Goal: Task Accomplishment & Management: Manage account settings

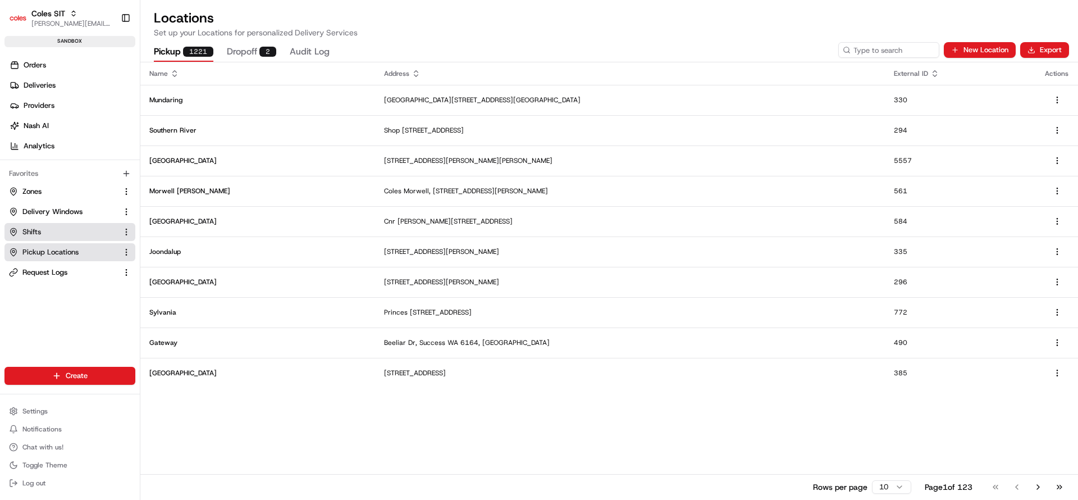
click at [57, 229] on link "Shifts" at bounding box center [63, 232] width 108 height 10
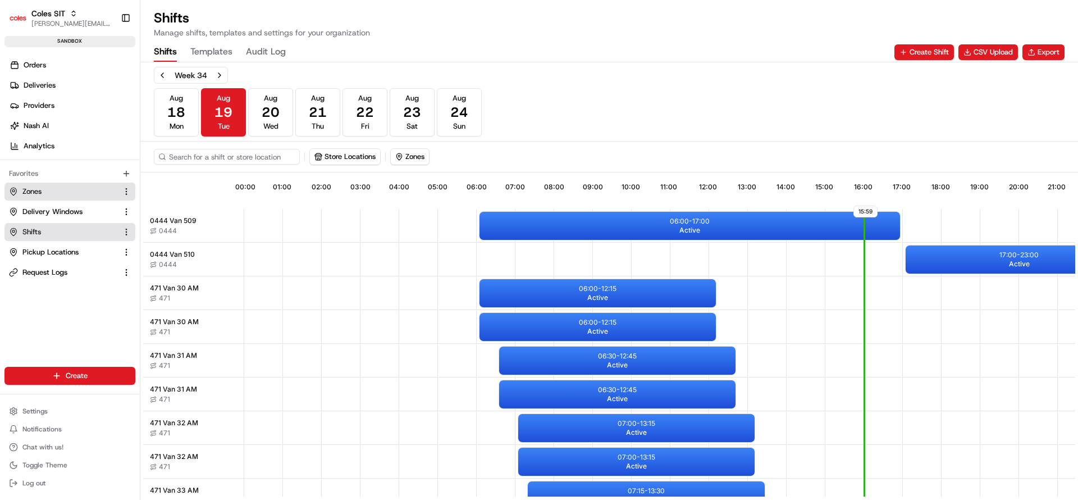
click at [69, 193] on link "Zones" at bounding box center [63, 191] width 108 height 10
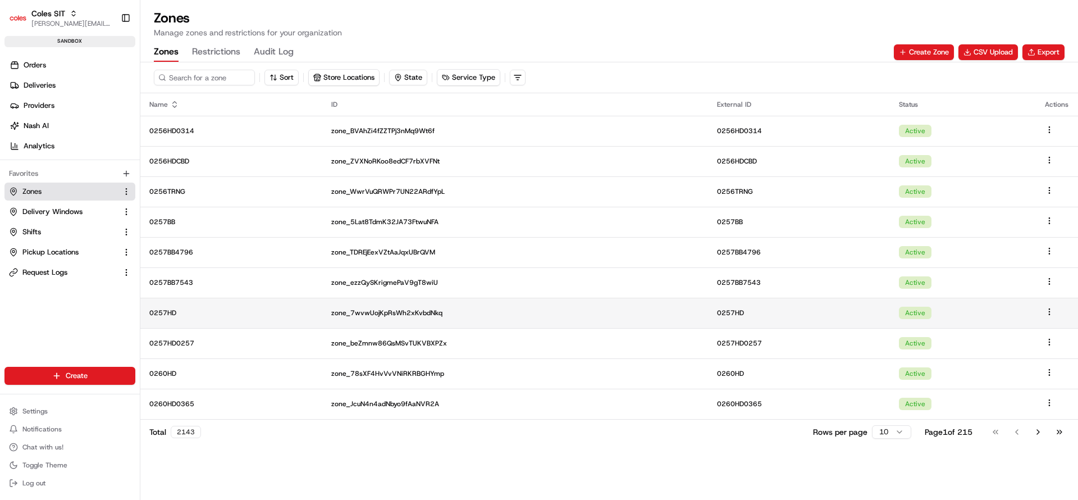
click at [195, 314] on p "0257HD" at bounding box center [231, 312] width 164 height 9
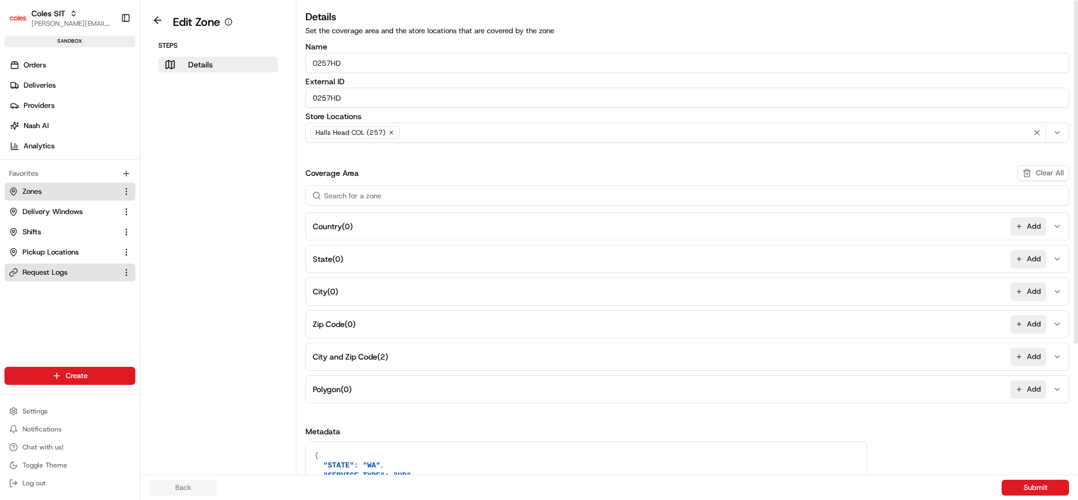
click at [39, 273] on span "Request Logs" at bounding box center [44, 272] width 45 height 10
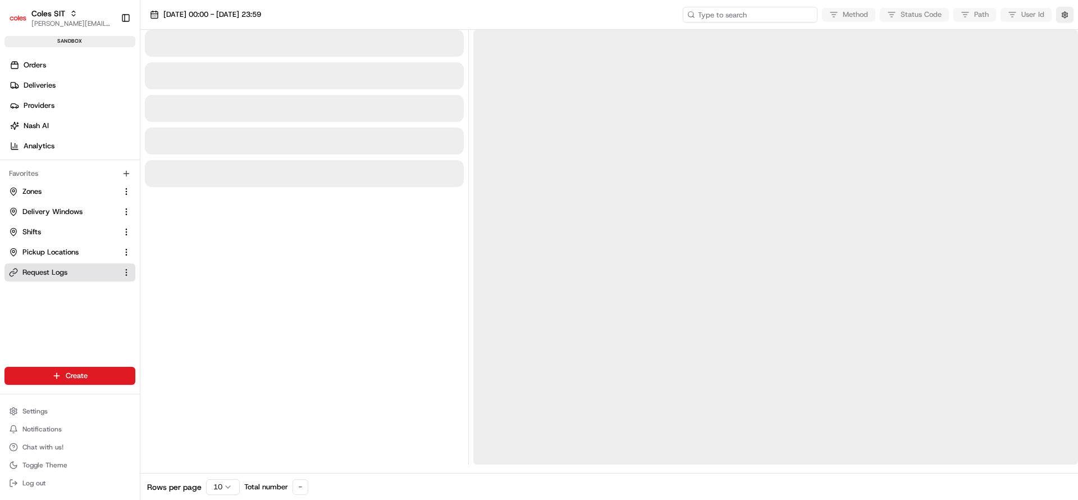
click at [773, 11] on input at bounding box center [750, 15] width 135 height 16
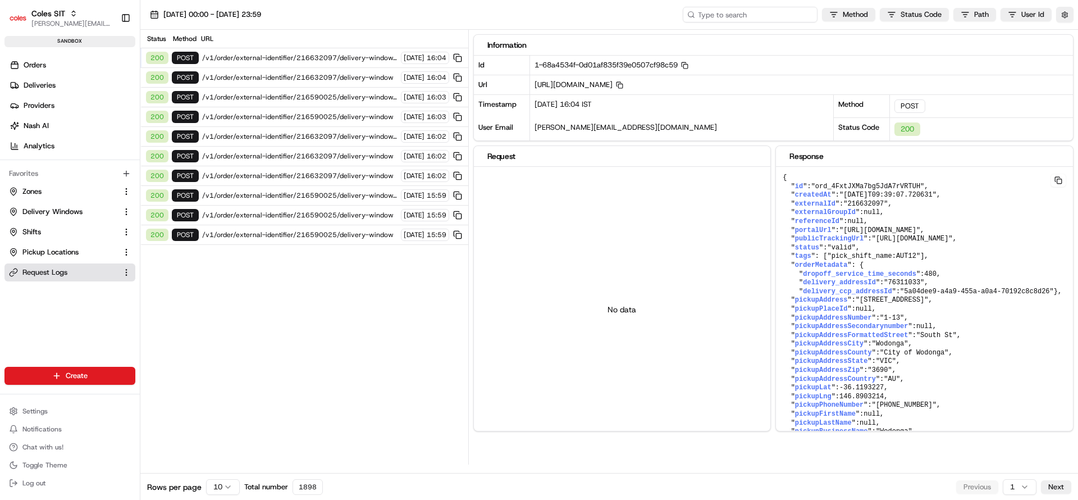
paste input "1-68a4534f-0d01af835f39e0507cf98c59"
type input "1-68a4534f-0d01af835f39e0507cf98c59"
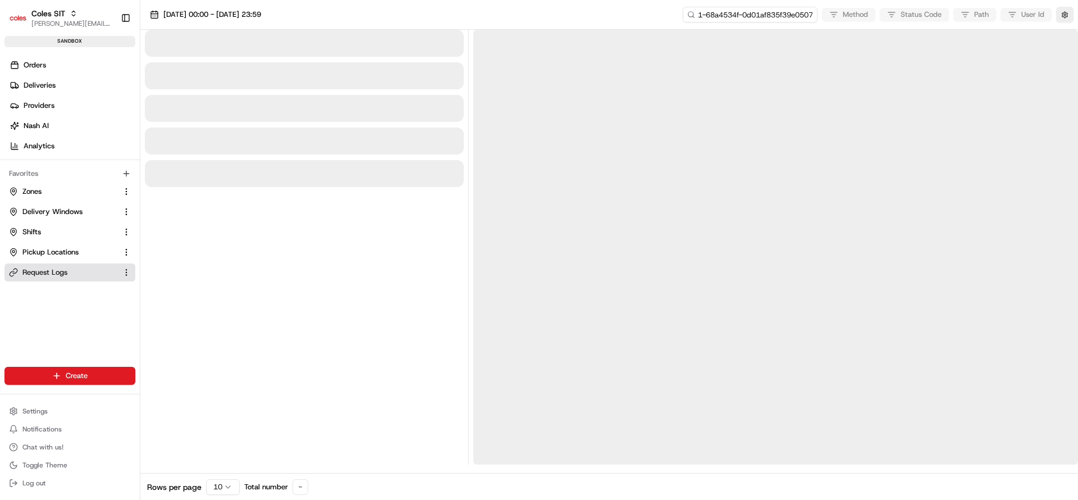
click at [773, 11] on input "1-68a4534f-0d01af835f39e0507cf98c59" at bounding box center [750, 15] width 135 height 16
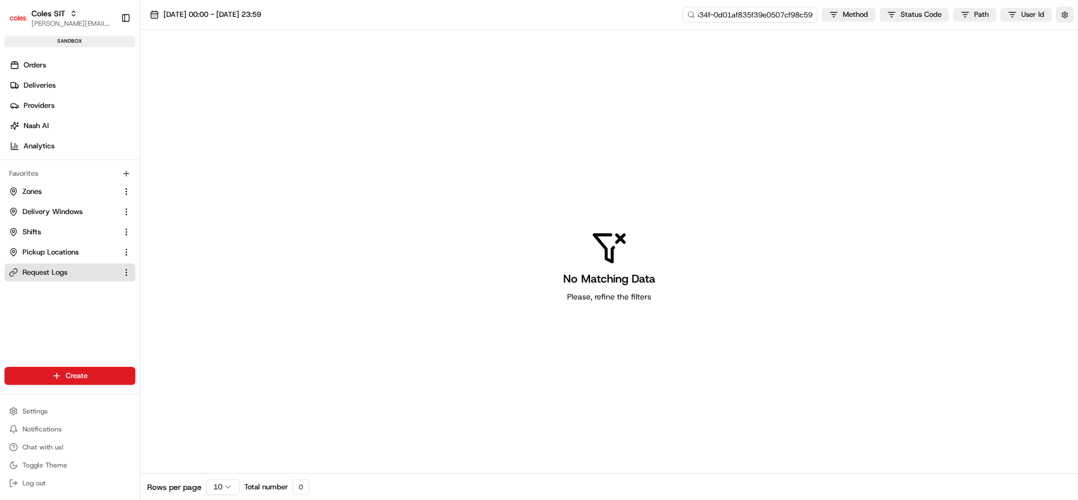
type input "1-68a4534f-0d01af835f39e0507cf98c59"
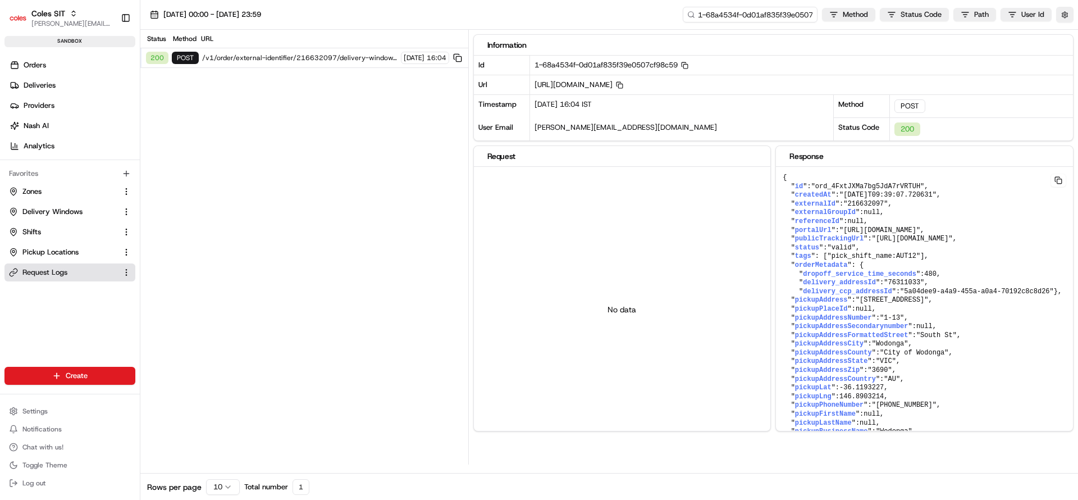
click at [793, 11] on input "1-68a4534f-0d01af835f39e0507cf98c59" at bounding box center [750, 15] width 135 height 16
paste input "e-6e7722231815782b454dc3ca"
type input "1-68a4534e-6e7722231815782b454dc3ca"
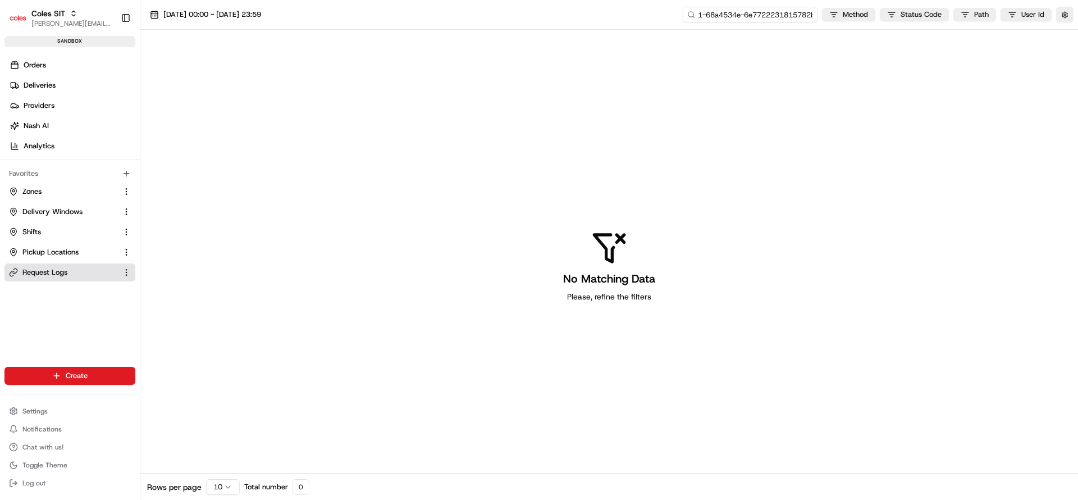
click at [793, 11] on input "1-68a4534e-6e7722231815782b454dc3ca" at bounding box center [750, 15] width 135 height 16
type input "1-68a4534e-6e7722231815782b454dc3ca"
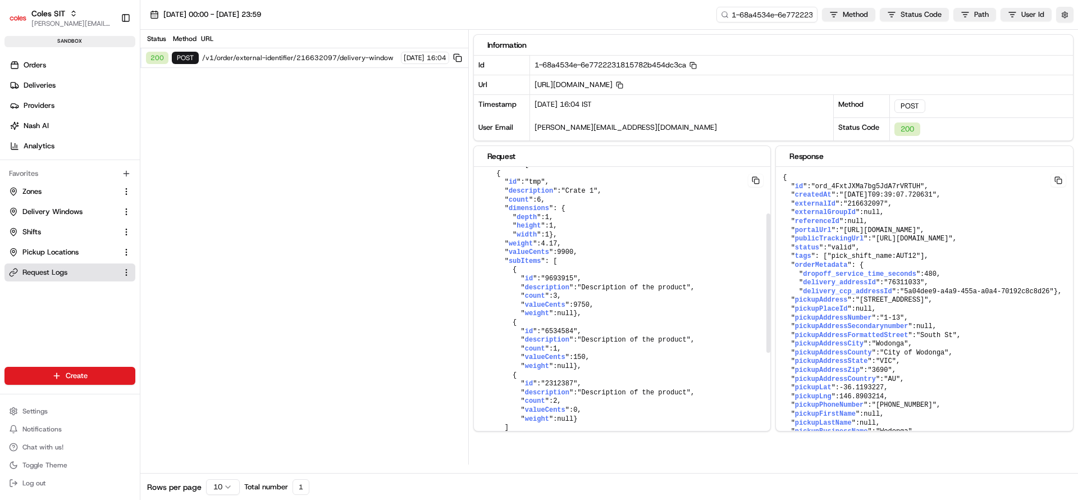
scroll to position [0, 0]
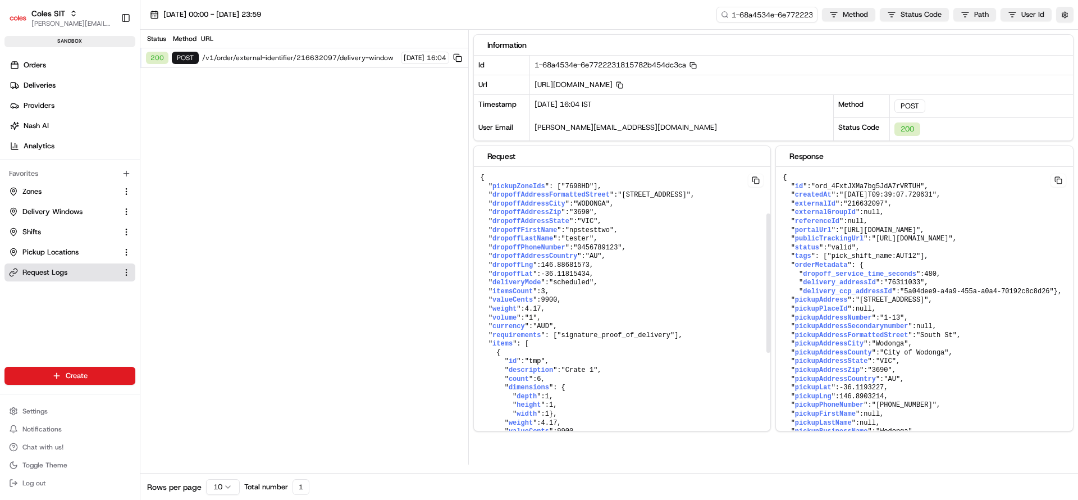
drag, startPoint x: 766, startPoint y: 217, endPoint x: 749, endPoint y: 175, distance: 46.1
click at [766, 213] on div at bounding box center [768, 282] width 4 height 139
click at [763, 17] on input "1-68a4534e-6e7722231815782b454dc3ca" at bounding box center [750, 15] width 135 height 16
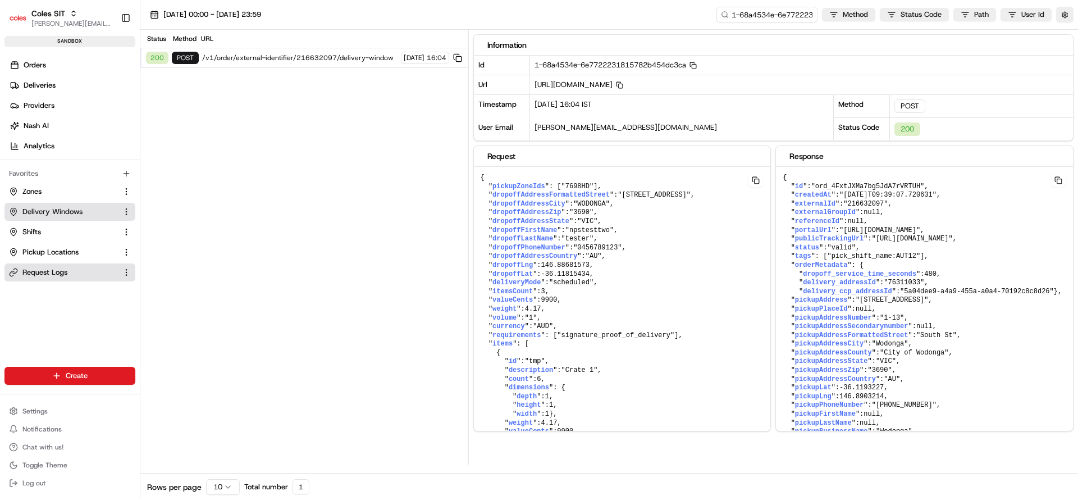
click at [68, 210] on span "Delivery Windows" at bounding box center [52, 212] width 60 height 10
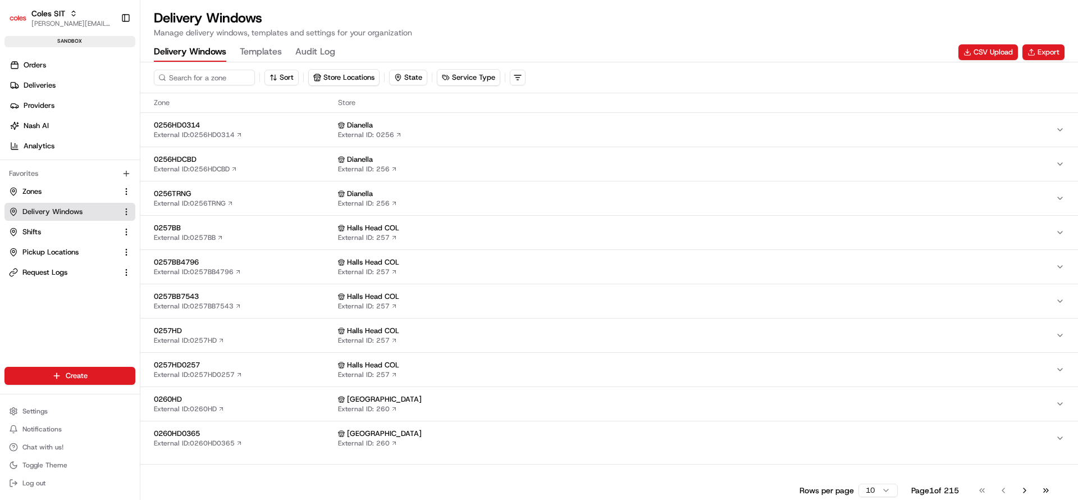
click at [227, 93] on div "Zone Store" at bounding box center [609, 103] width 938 height 20
click at [229, 79] on input at bounding box center [221, 78] width 135 height 16
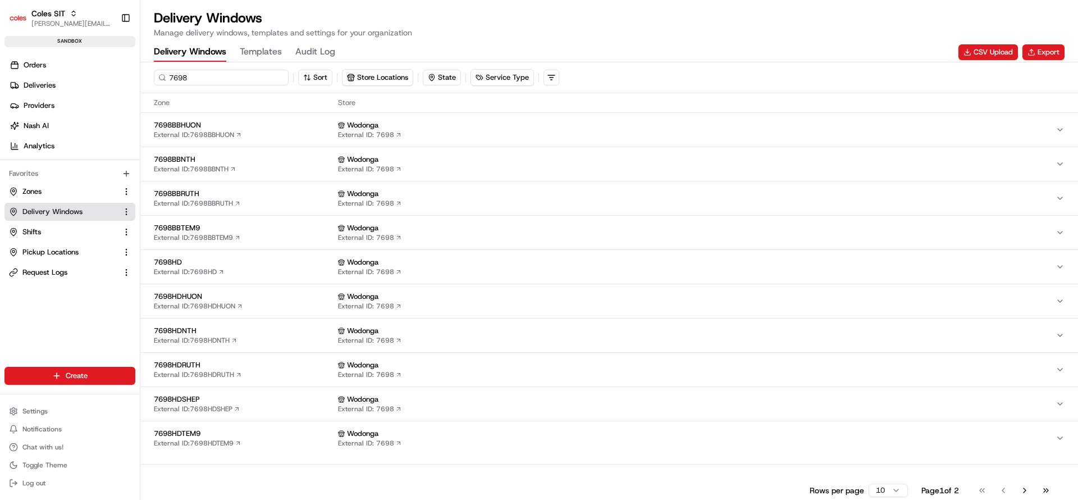
type input "7698"
click at [263, 251] on button "7698HD External ID: 7698HD Wodonga External ID: 7698" at bounding box center [609, 267] width 938 height 34
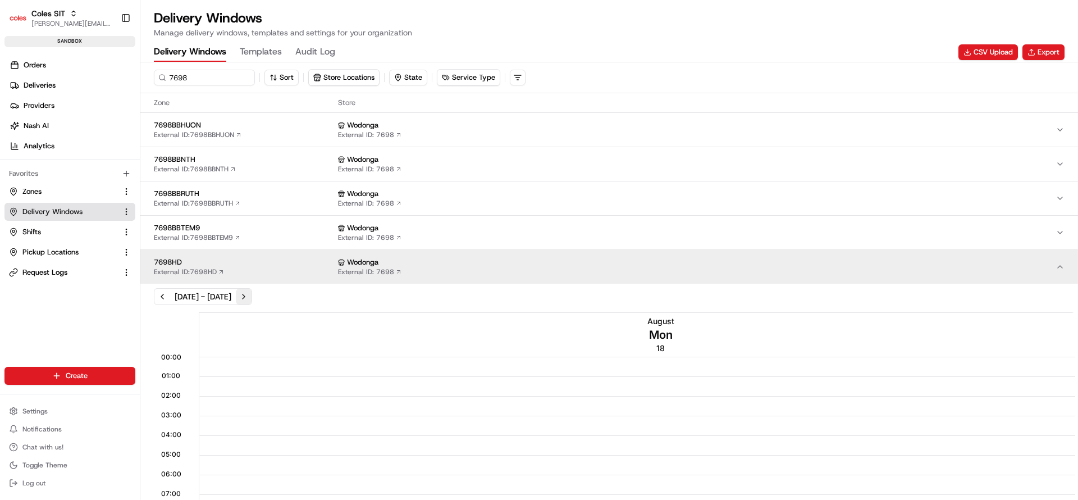
click at [252, 301] on button "Next week" at bounding box center [244, 297] width 16 height 16
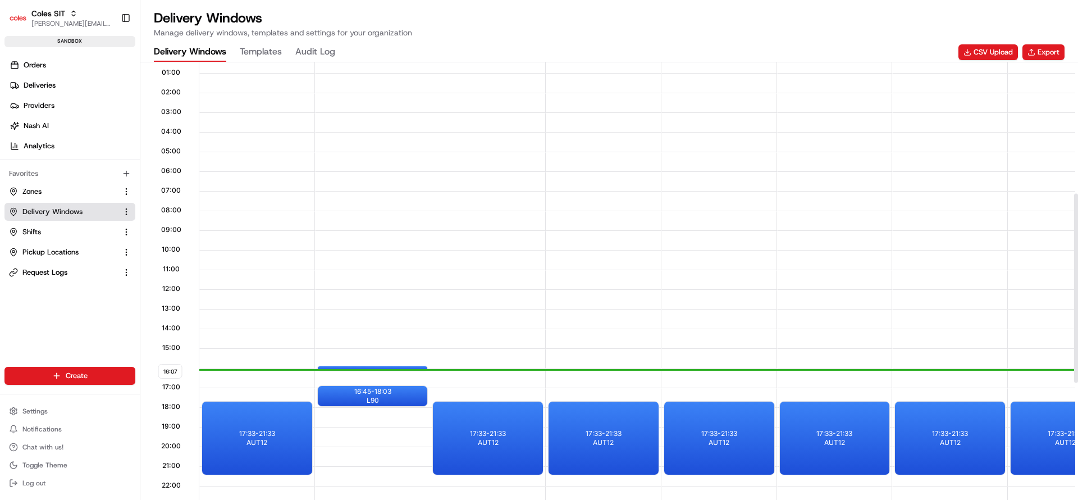
scroll to position [337, 0]
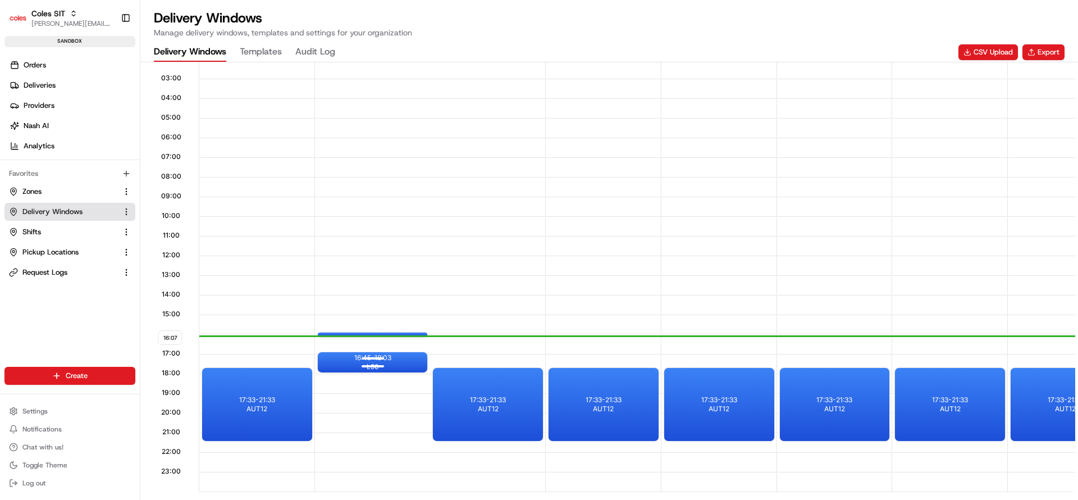
click at [392, 359] on div at bounding box center [372, 365] width 45 height 14
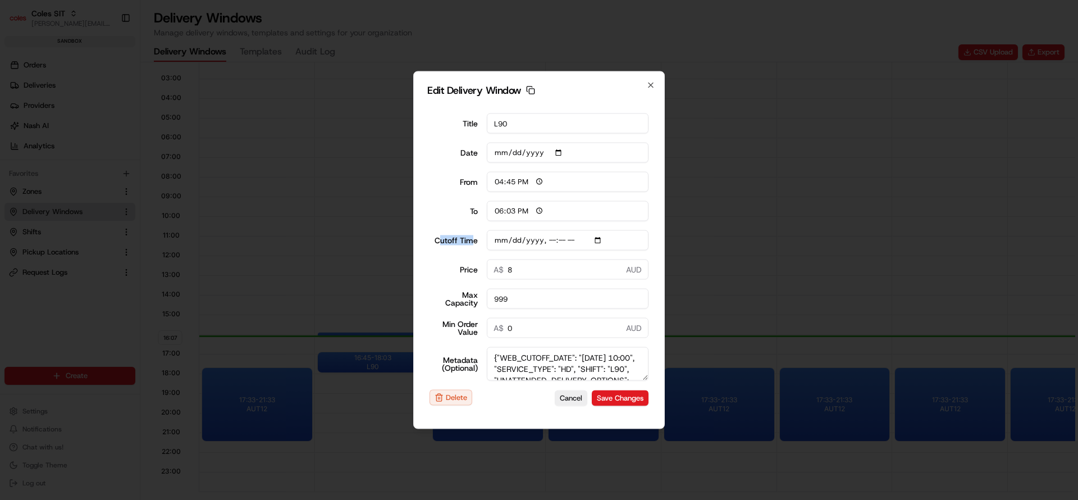
drag, startPoint x: 440, startPoint y: 239, endPoint x: 470, endPoint y: 245, distance: 30.4
click at [470, 245] on div "Cutoff Time" at bounding box center [539, 240] width 219 height 20
click at [459, 238] on label "Cutoff Time" at bounding box center [454, 240] width 48 height 8
click at [487, 238] on input "Cutoff Time" at bounding box center [568, 240] width 162 height 20
drag, startPoint x: 433, startPoint y: 240, endPoint x: 476, endPoint y: 241, distance: 42.7
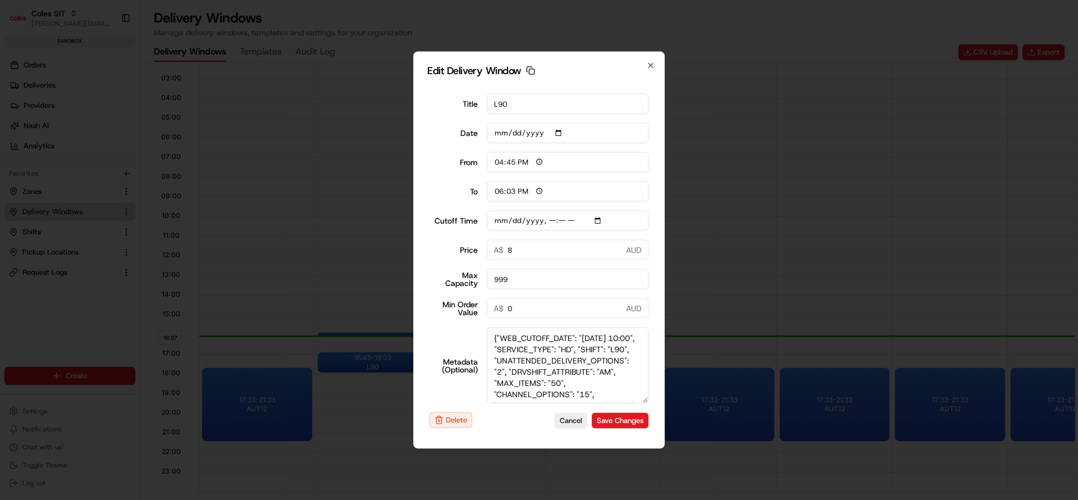
drag, startPoint x: 644, startPoint y: 373, endPoint x: 669, endPoint y: 493, distance: 122.8
click at [669, 493] on body "Coles SIT [PERSON_NAME][EMAIL_ADDRESS][DOMAIN_NAME] Toggle Sidebar sandbox Orde…" at bounding box center [539, 250] width 1078 height 500
drag, startPoint x: 578, startPoint y: 349, endPoint x: 483, endPoint y: 344, distance: 95.0
click at [487, 344] on textarea "{"WEB_CUTOFF_DATE": "[DATE] 10:00", "SERVICE_TYPE": "HD", "SHIFT": "L90", "UNAT…" at bounding box center [568, 404] width 162 height 154
type input "[DATE]T10:10"
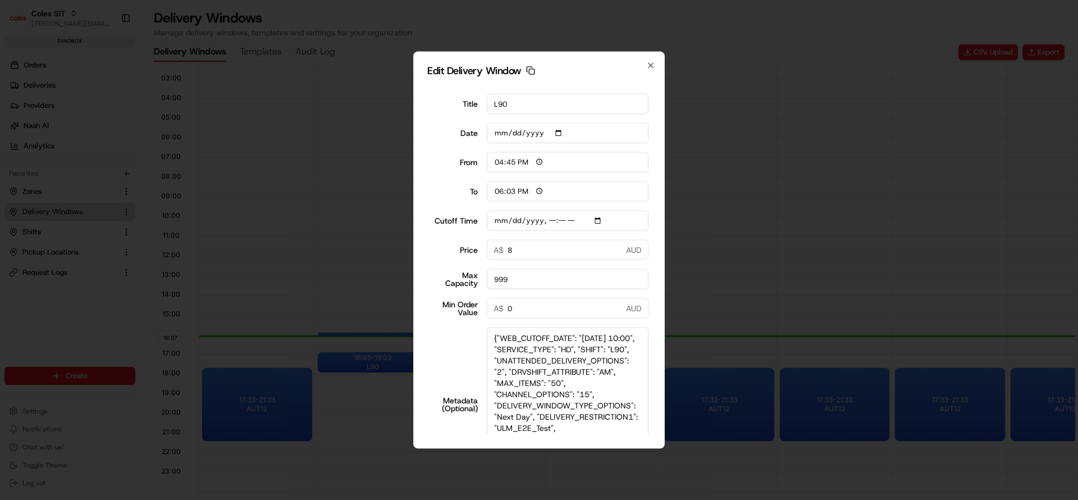
scroll to position [81, 0]
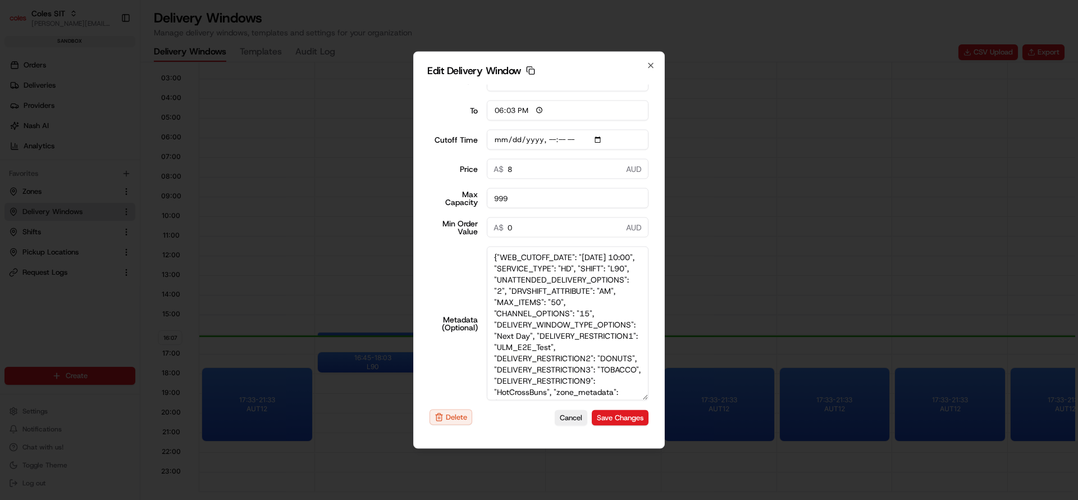
drag, startPoint x: 621, startPoint y: 288, endPoint x: 625, endPoint y: 264, distance: 23.9
click at [625, 264] on textarea "{"WEB_CUTOFF_DATE": "[DATE] 10:00", "SERVICE_TYPE": "HD", "SHIFT": "L90", "UNAT…" at bounding box center [568, 323] width 162 height 154
click at [524, 278] on textarea "{"WEB_CUTOFF_DATE": "[DATE] 10:00", "SERVICE_TYPE": "HD", "SHIFT": "L90", "UNAT…" at bounding box center [568, 323] width 162 height 154
click at [652, 67] on icon "button" at bounding box center [650, 65] width 9 height 9
type input "[DATE]"
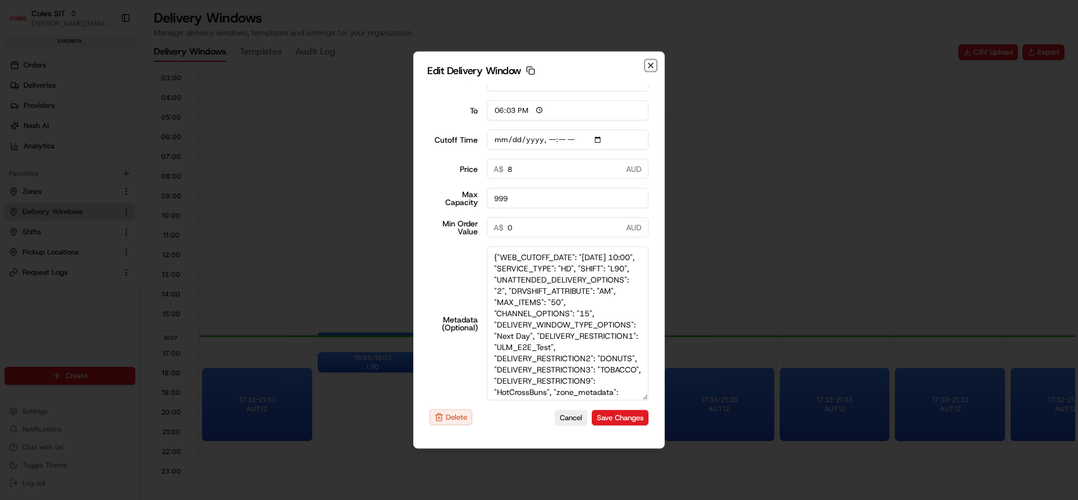
type input "16:09"
type input "17:09"
type input "[DATE]T10:10"
type input "0"
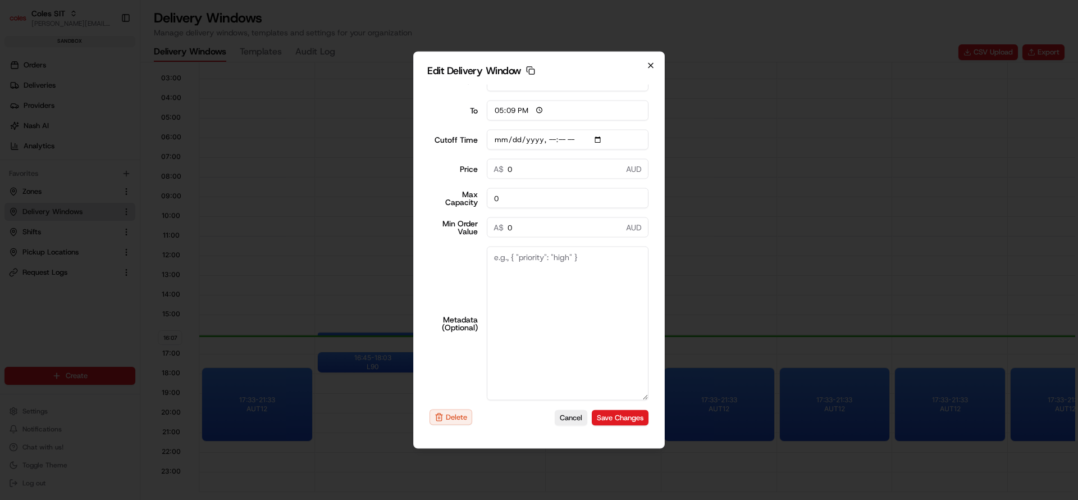
scroll to position [0, 0]
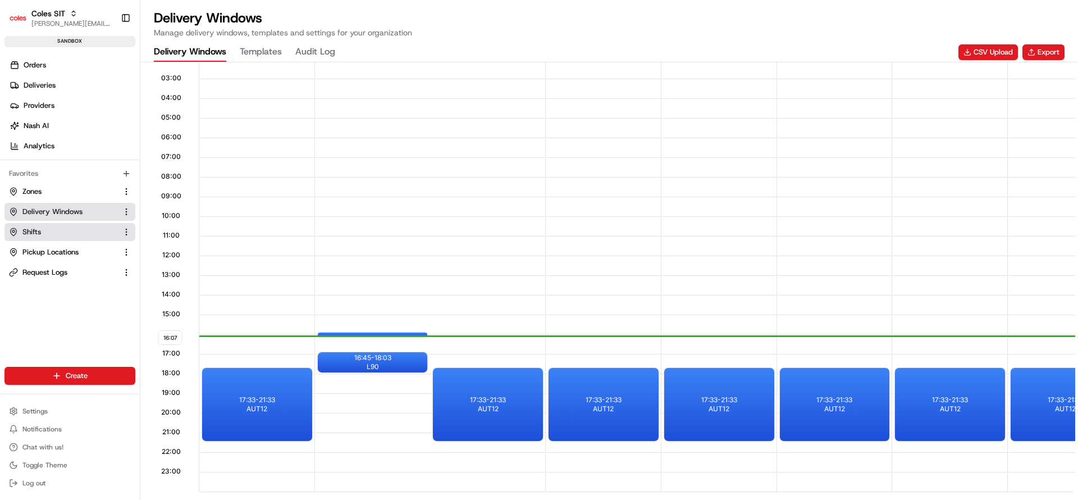
click at [30, 232] on span "Shifts" at bounding box center [31, 232] width 19 height 10
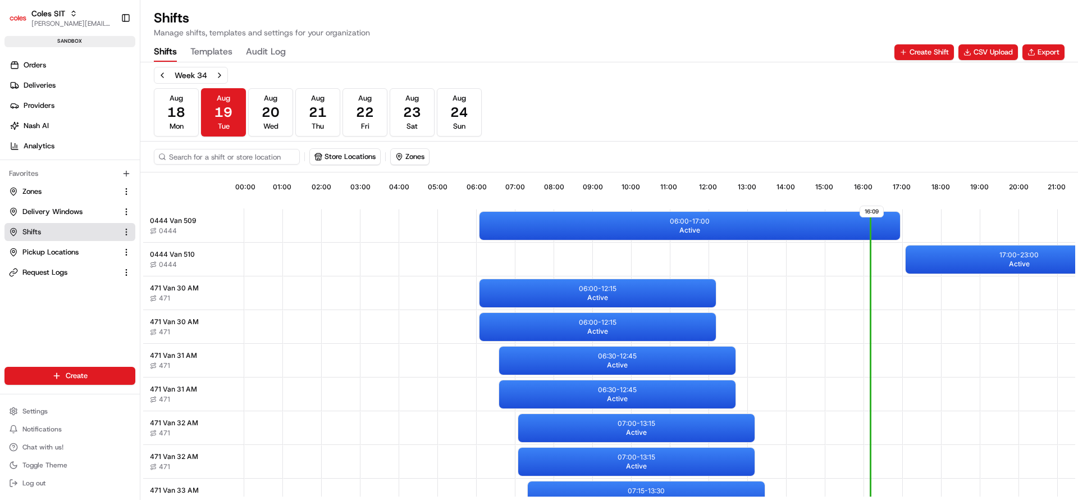
scroll to position [0, 104]
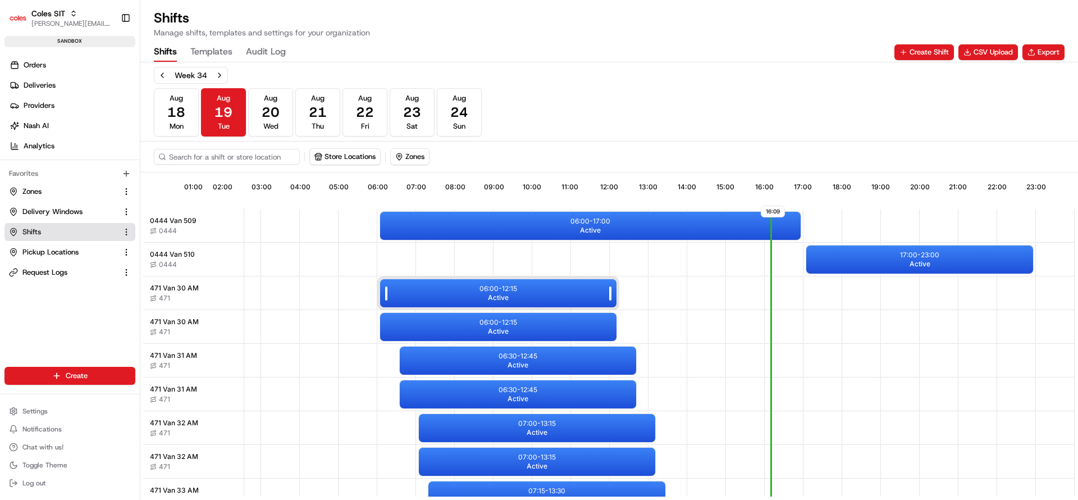
click at [420, 296] on div "06:00 - 12:15 Active" at bounding box center [498, 293] width 236 height 28
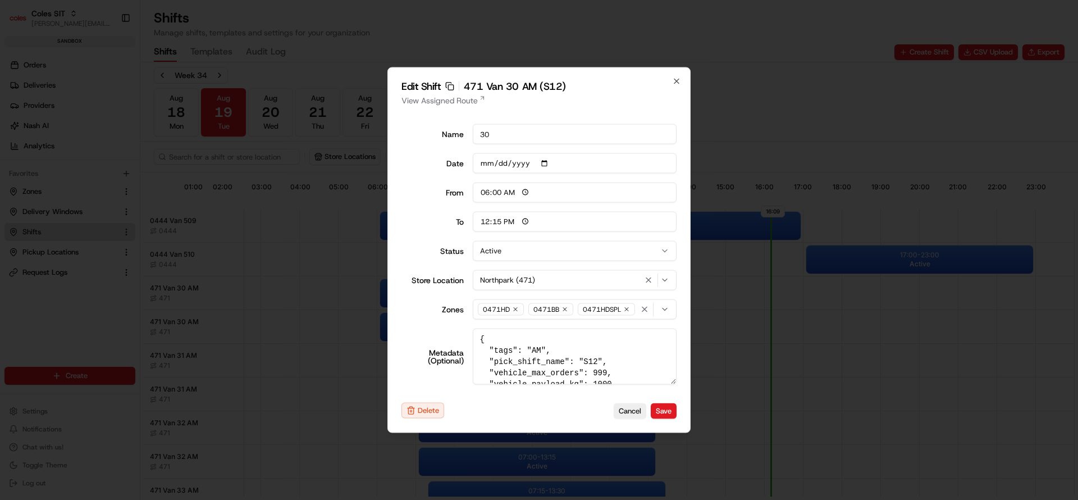
click at [682, 80] on div "Edit Shift Copy sft_39tqihrXDb6JvwBy78EwkA 471 Van 30 AM (S12) View Assigned Ro…" at bounding box center [538, 250] width 303 height 366
click at [676, 81] on icon "button" at bounding box center [676, 81] width 9 height 9
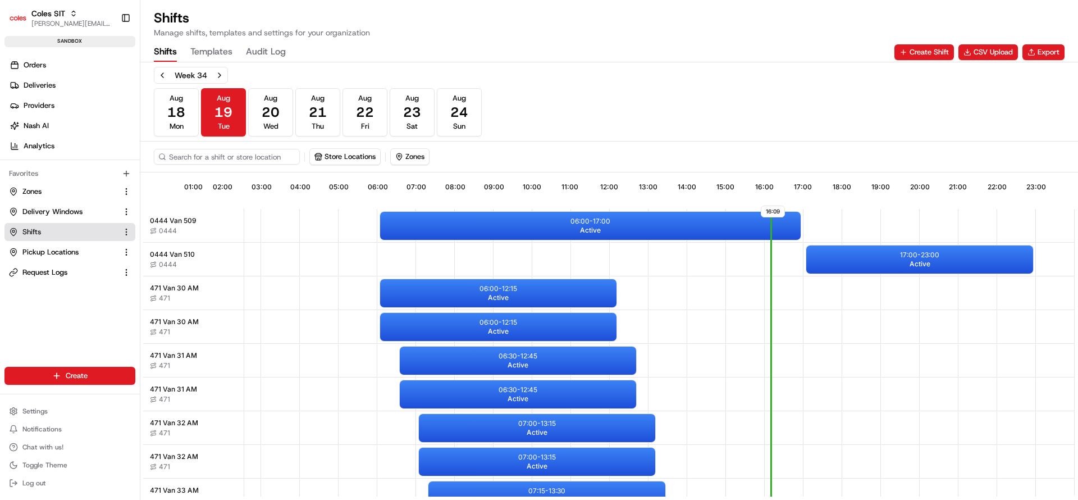
click at [52, 47] on div "Coles SIT [PERSON_NAME][EMAIL_ADDRESS][DOMAIN_NAME] Toggle Sidebar sandbox" at bounding box center [70, 26] width 140 height 52
click at [46, 70] on link "Orders" at bounding box center [71, 65] width 135 height 18
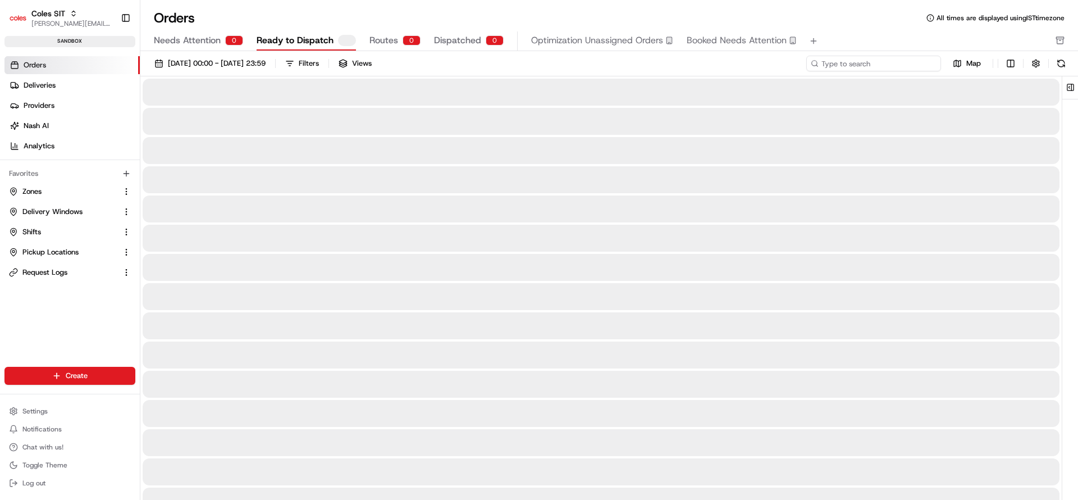
click at [897, 70] on input at bounding box center [873, 64] width 135 height 16
click at [896, 69] on input at bounding box center [873, 64] width 135 height 16
paste input "216632097"
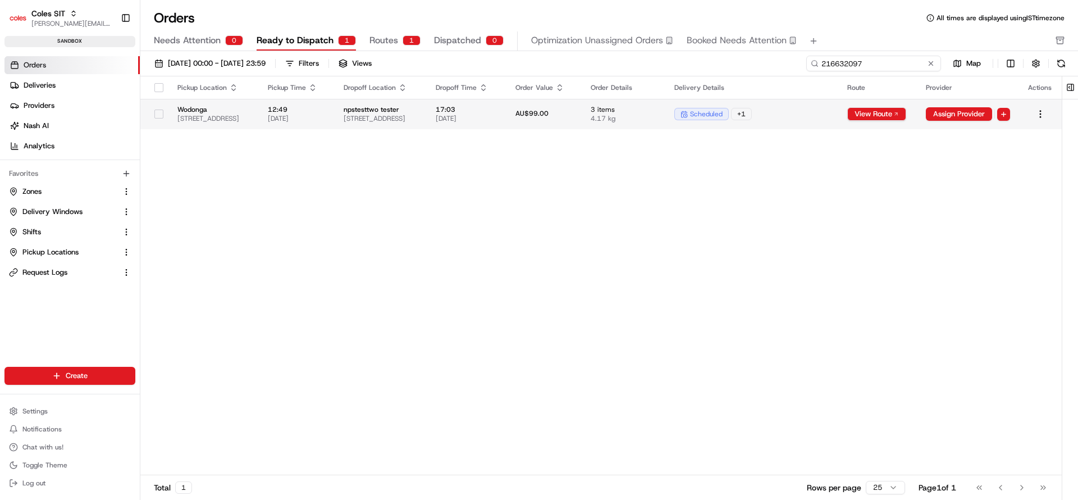
type input "216632097"
click at [573, 118] on div "AU$99.00" at bounding box center [544, 114] width 58 height 10
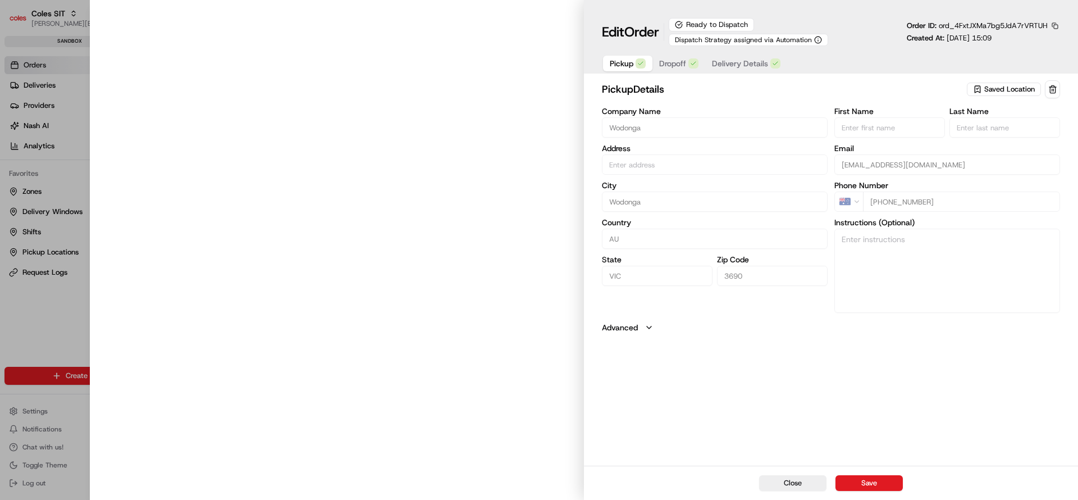
type input "[STREET_ADDRESS]"
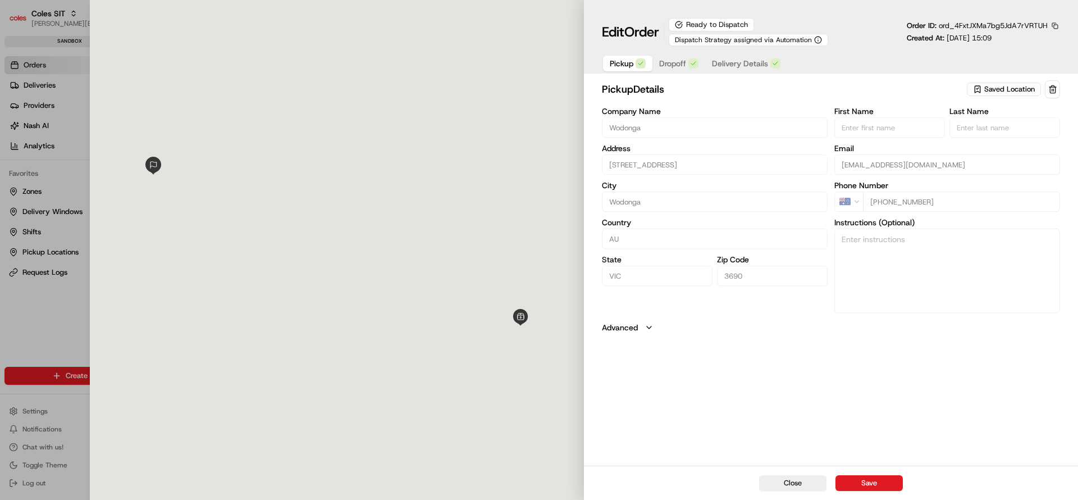
click at [746, 58] on span "Delivery Details" at bounding box center [740, 63] width 56 height 11
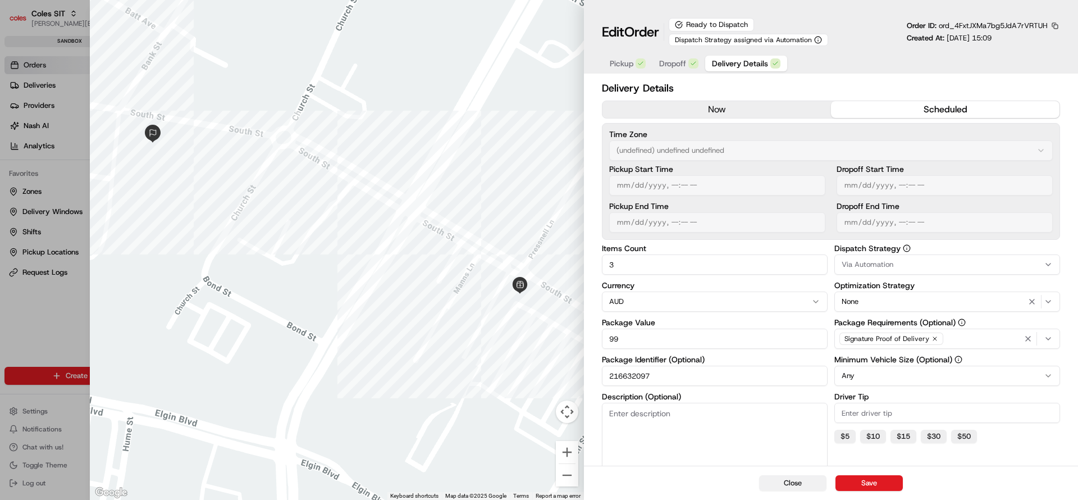
click at [817, 489] on button "Close" at bounding box center [792, 483] width 67 height 16
type input "1"
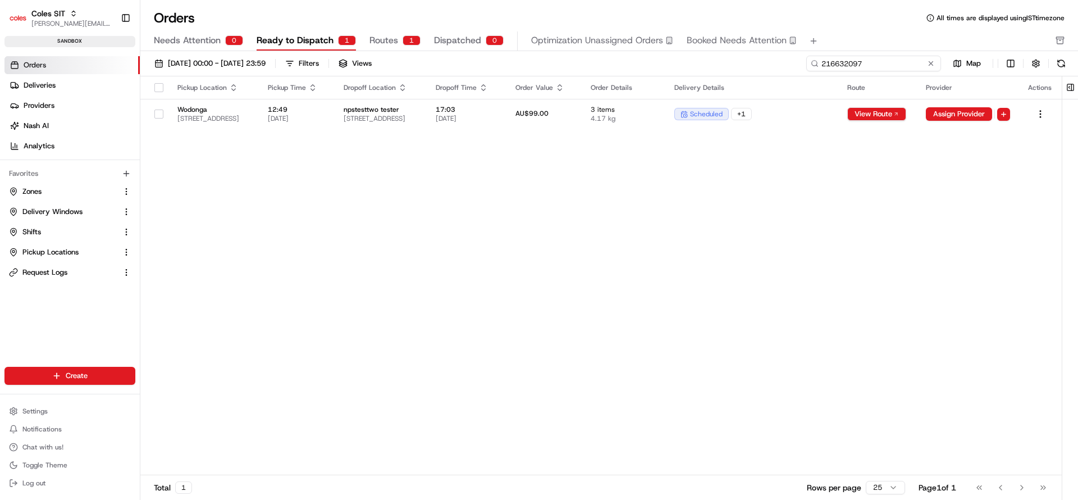
click at [890, 65] on input "216632097" at bounding box center [873, 64] width 135 height 16
paste input "4044"
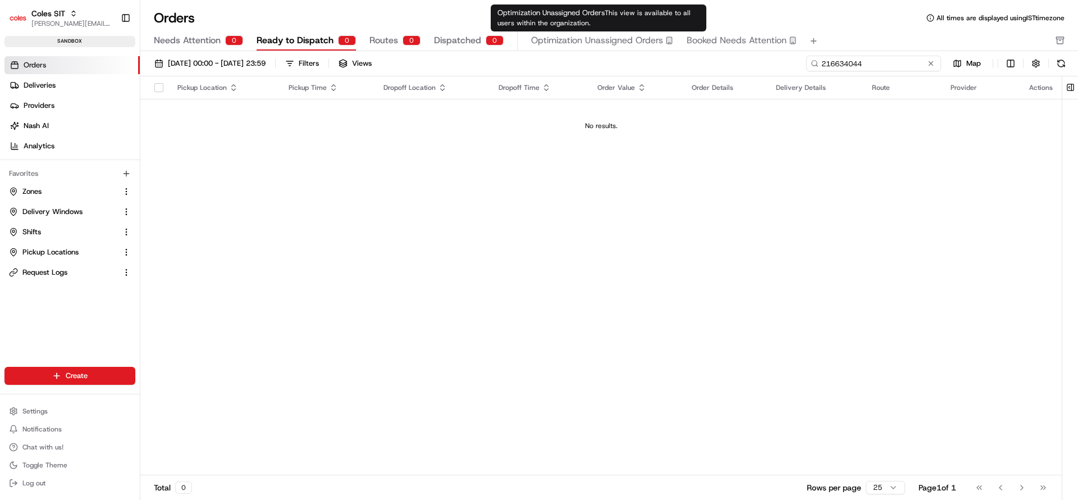
type input "216634044"
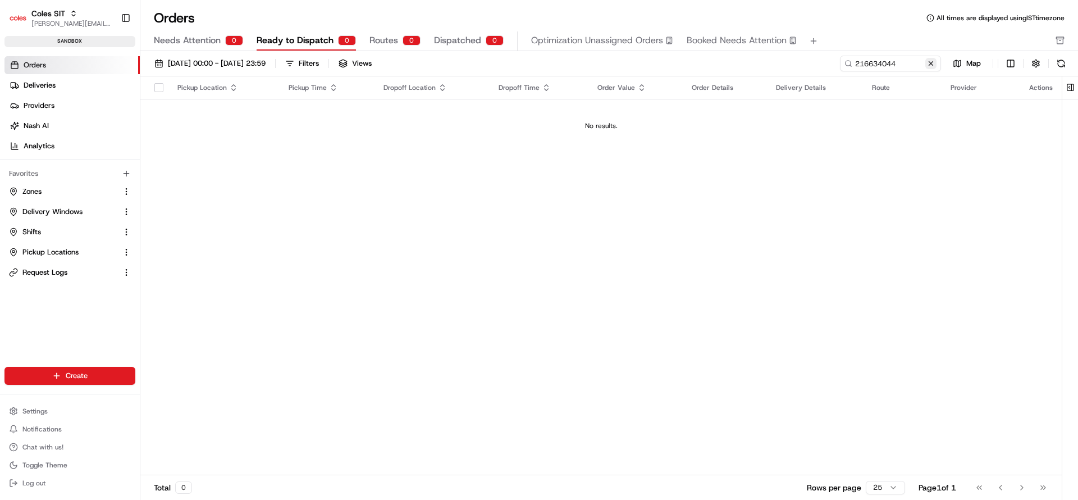
click at [931, 63] on button at bounding box center [930, 63] width 11 height 11
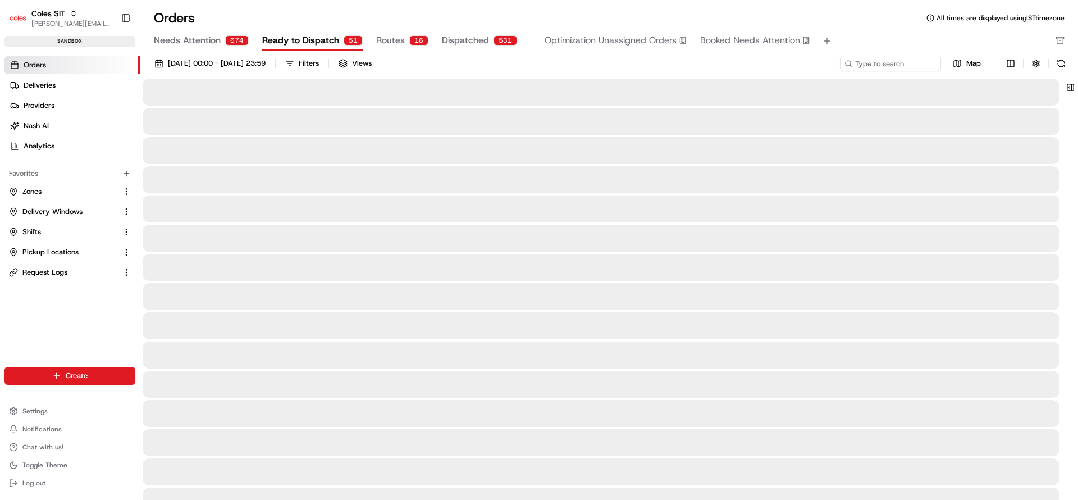
click at [919, 74] on div "[DATE] 00:00 - [DATE] 23:59 Filters Views Map" at bounding box center [609, 66] width 938 height 21
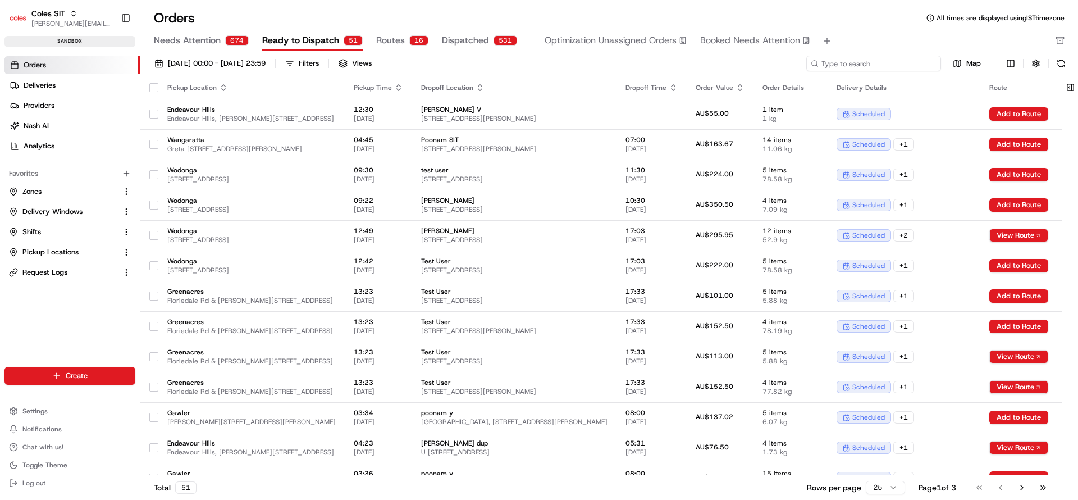
click at [911, 62] on input at bounding box center [873, 64] width 135 height 16
paste input "216634044"
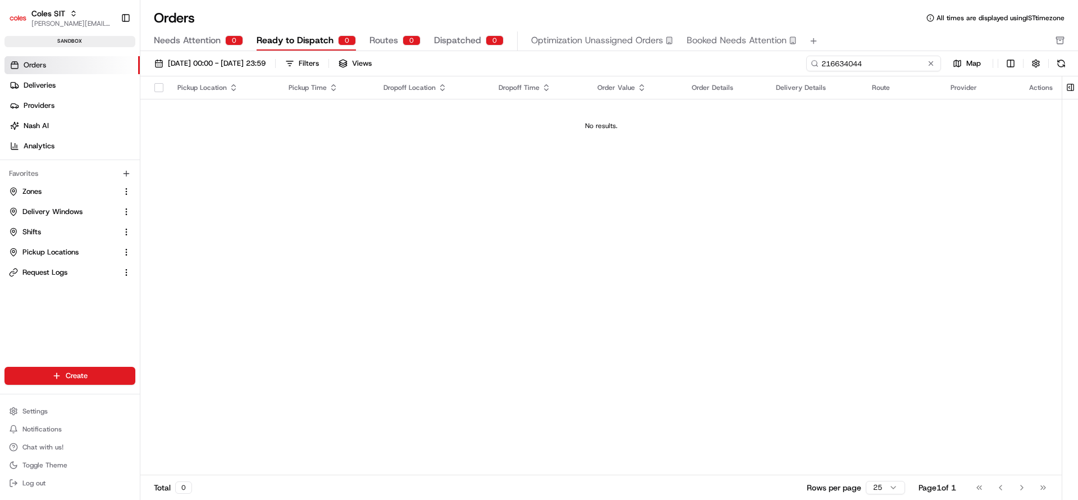
type input "216634044"
click at [875, 70] on input "216634044" at bounding box center [873, 64] width 135 height 16
type input "216634044"
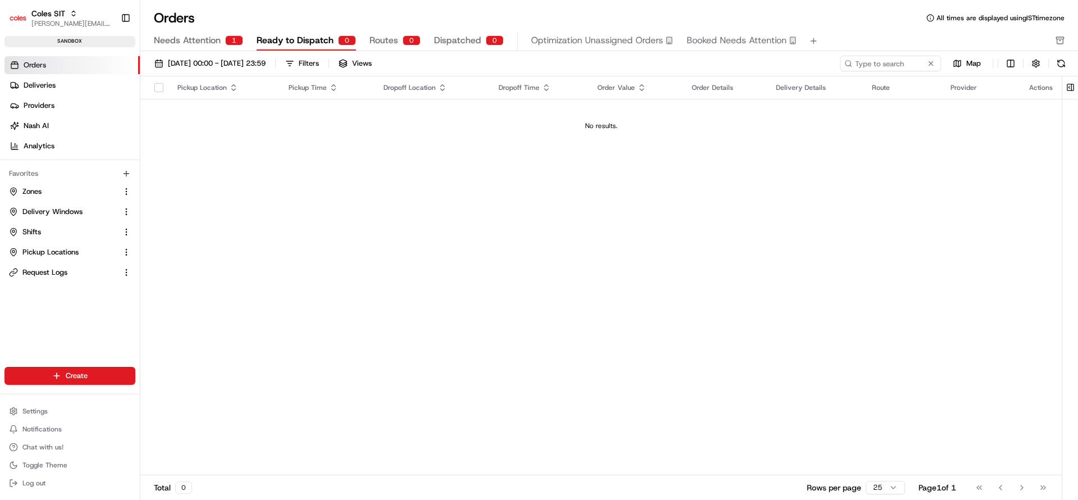
click at [199, 47] on button "Needs Attention 1" at bounding box center [198, 40] width 89 height 19
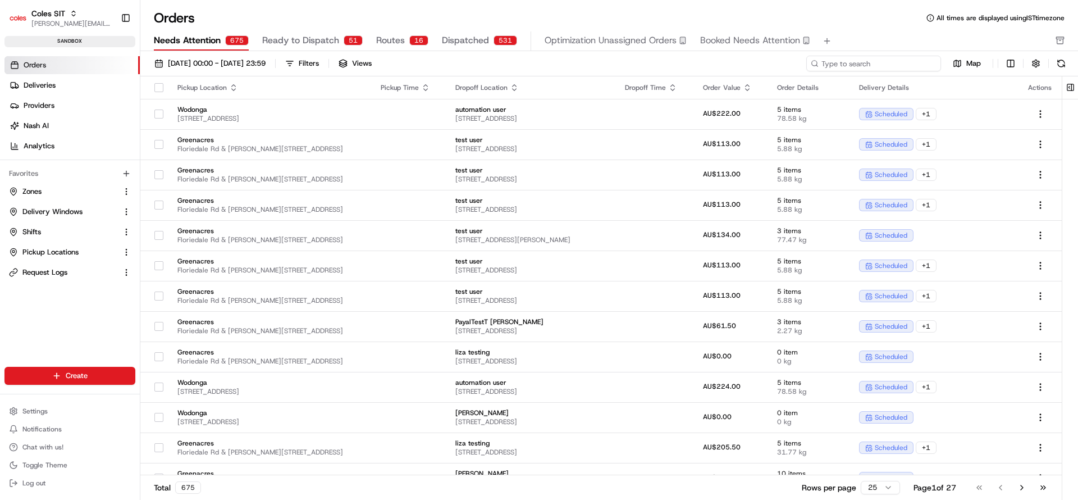
click at [889, 57] on input at bounding box center [873, 64] width 135 height 16
paste input "216634044"
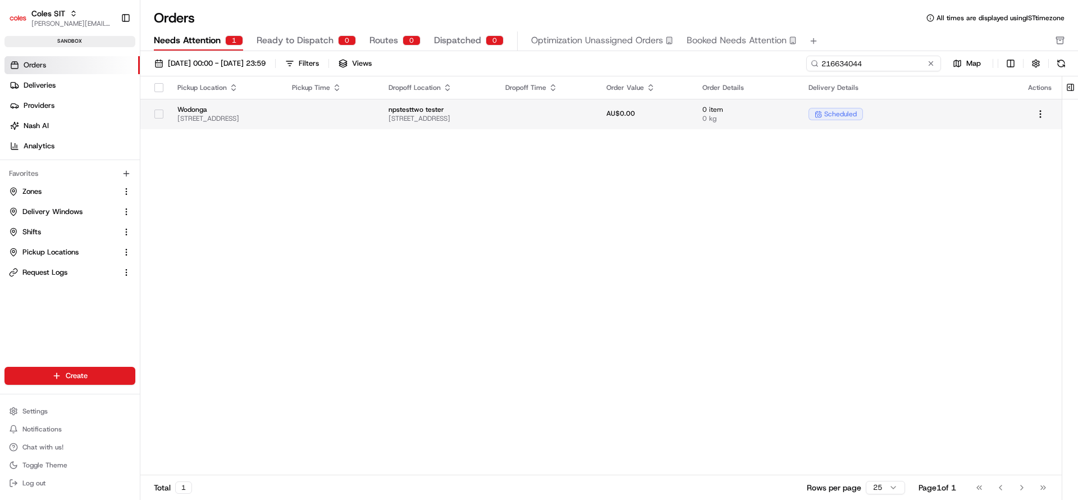
type input "216634044"
click at [274, 115] on span "[STREET_ADDRESS]" at bounding box center [225, 118] width 97 height 9
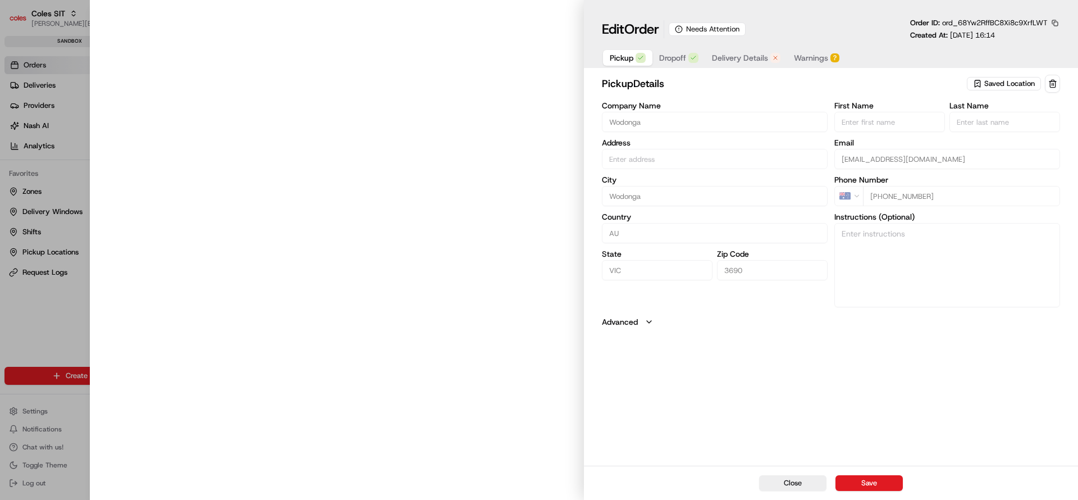
type input "[STREET_ADDRESS]"
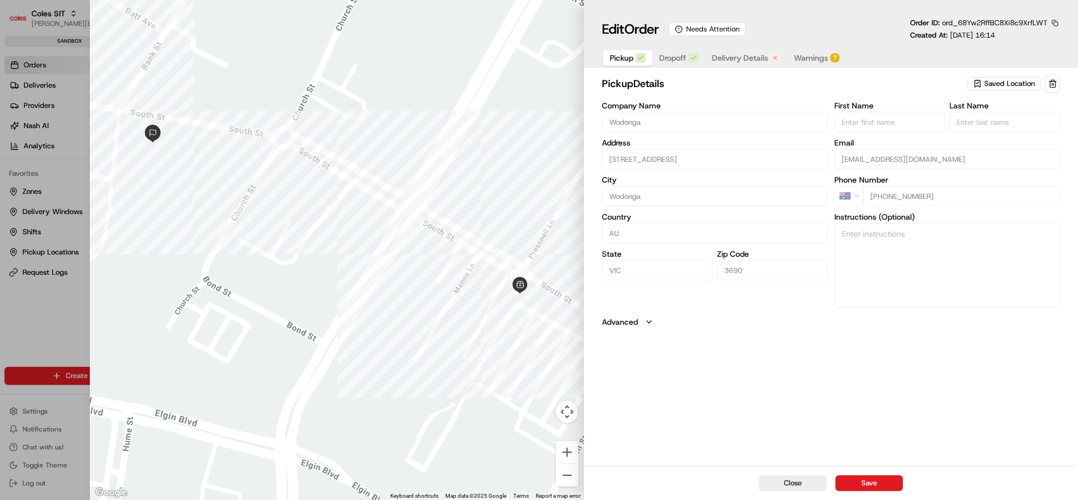
click at [61, 322] on div at bounding box center [539, 250] width 1078 height 500
type input "+1"
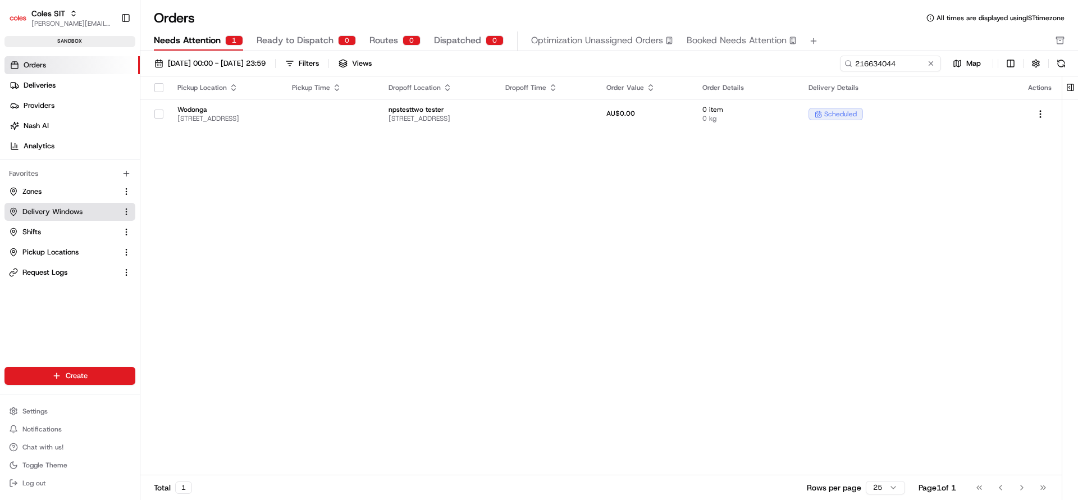
click at [44, 207] on span "Delivery Windows" at bounding box center [52, 212] width 60 height 10
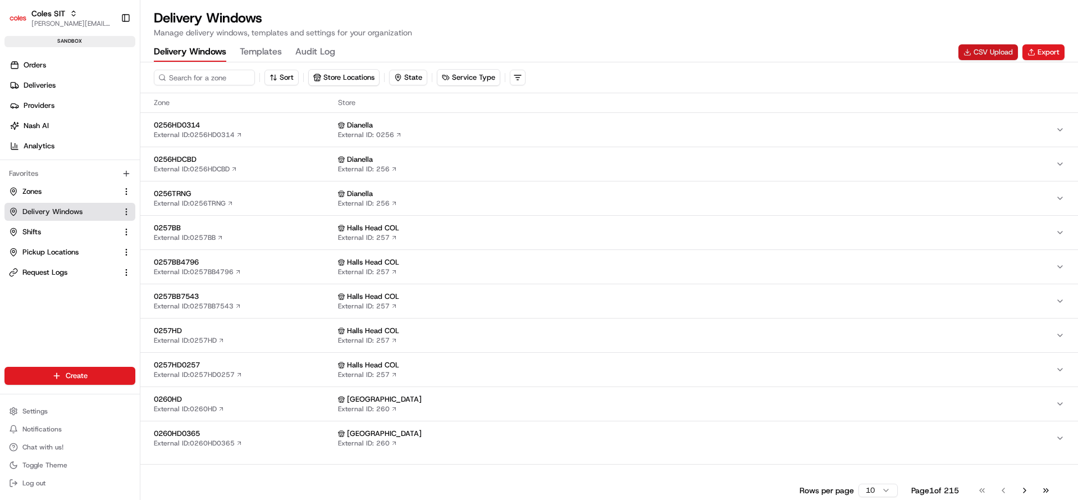
click at [993, 45] on button "CSV Upload" at bounding box center [988, 52] width 60 height 16
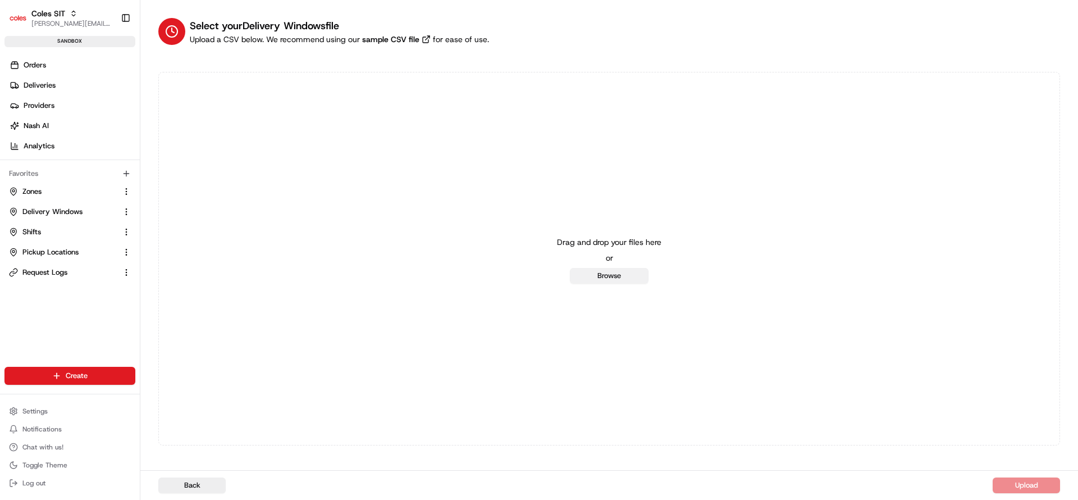
click at [627, 271] on button "Browse" at bounding box center [609, 276] width 79 height 16
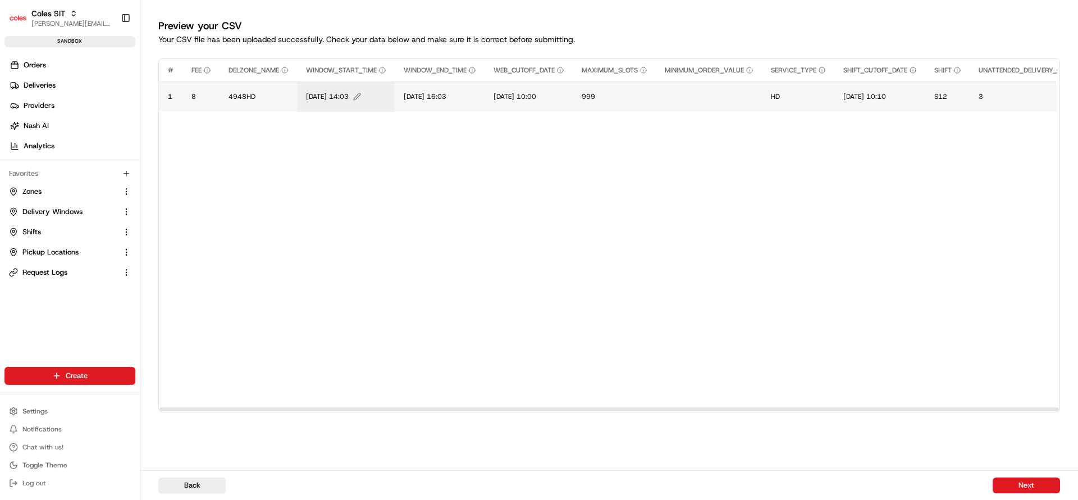
click at [315, 98] on span "20/06/2025 14:03" at bounding box center [327, 96] width 43 height 9
click at [315, 98] on div "20/06/2025 14:03" at bounding box center [375, 85] width 135 height 30
click at [324, 85] on input "20/06/2025 14:03" at bounding box center [375, 85] width 125 height 20
click at [508, 273] on div at bounding box center [539, 250] width 1078 height 500
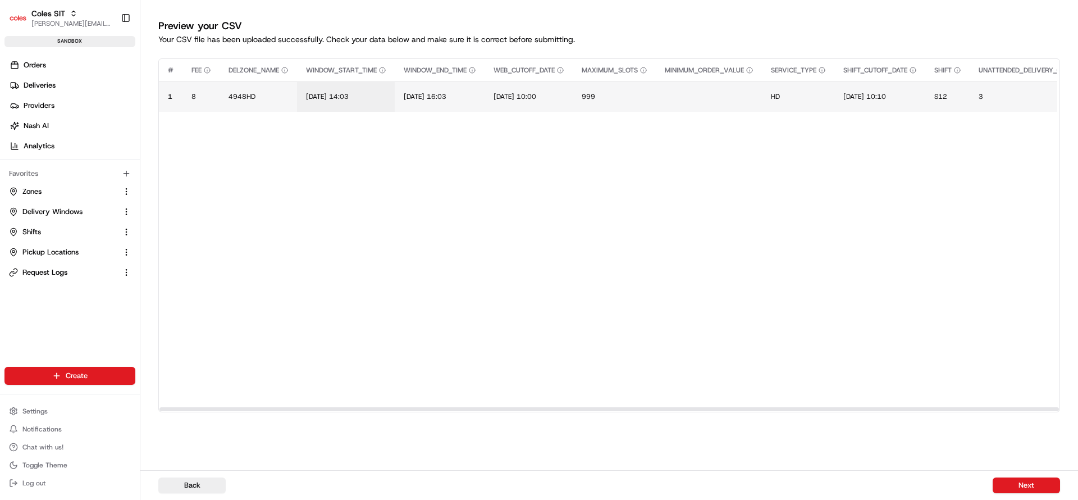
click at [22, 214] on span "Delivery Windows" at bounding box center [52, 212] width 60 height 10
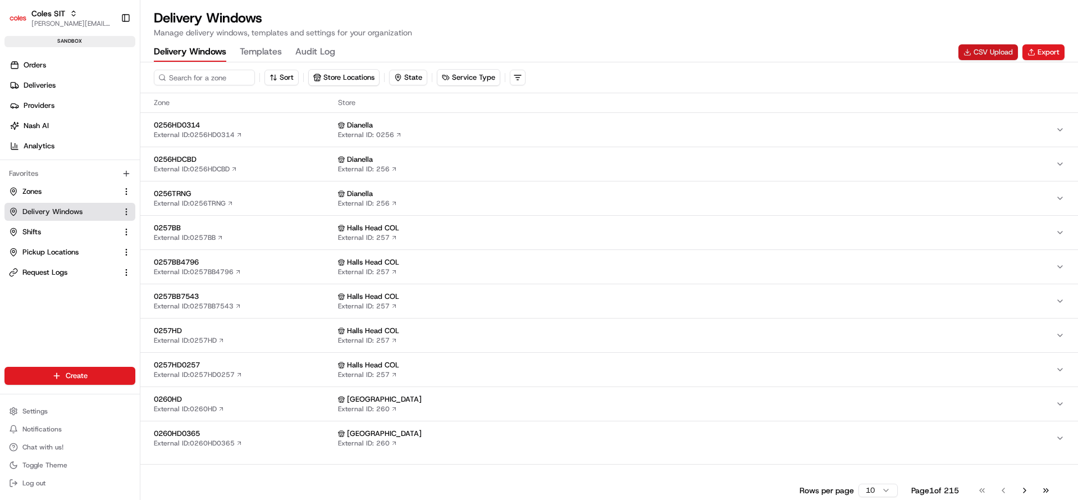
click at [1007, 46] on button "CSV Upload" at bounding box center [988, 52] width 60 height 16
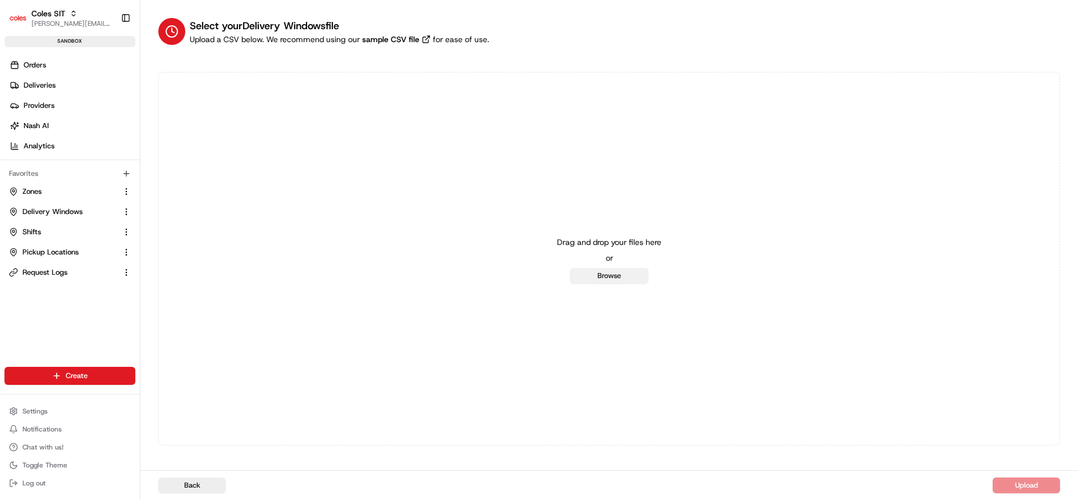
click at [608, 272] on button "Browse" at bounding box center [609, 276] width 79 height 16
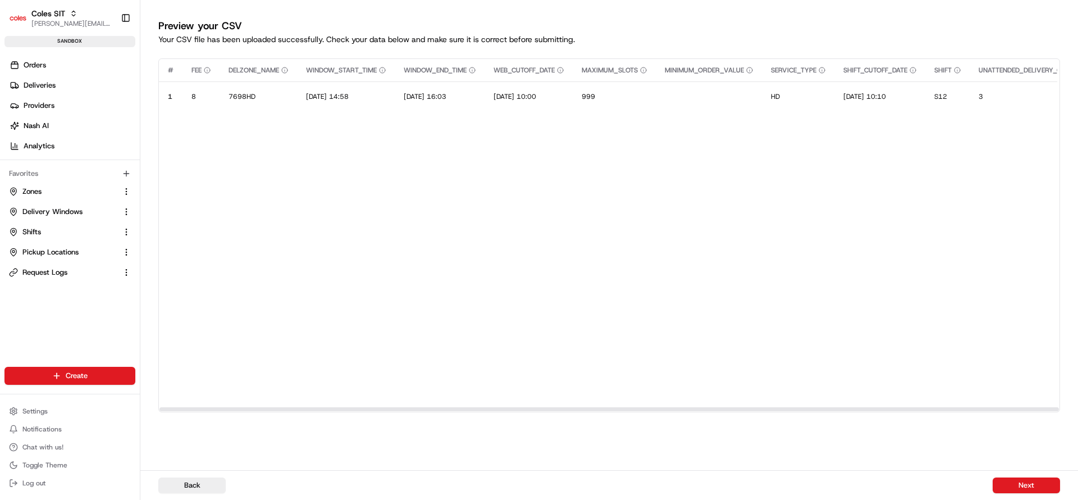
drag, startPoint x: 465, startPoint y: 406, endPoint x: 151, endPoint y: 368, distance: 316.2
click at [159, 406] on div at bounding box center [609, 409] width 901 height 6
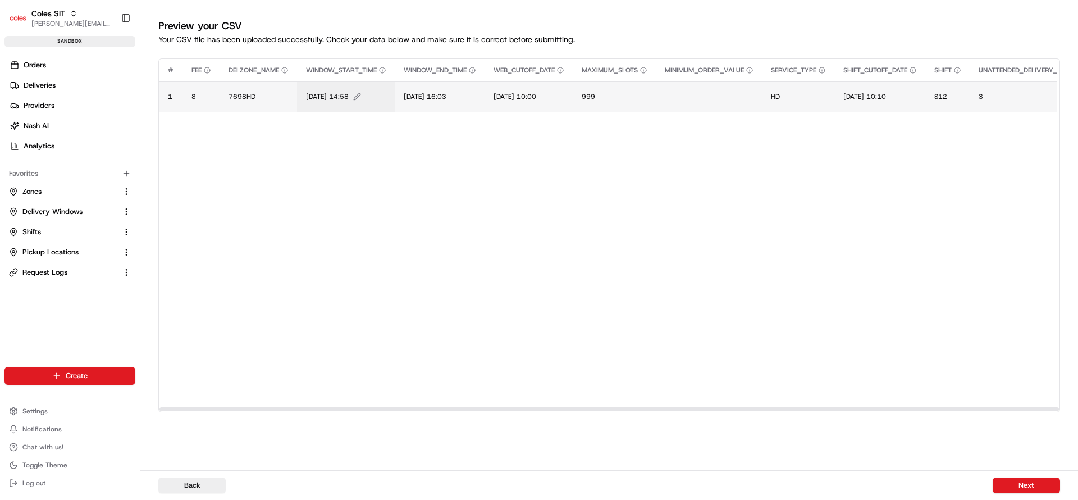
click at [320, 99] on span "26/08/2025 14:58" at bounding box center [327, 96] width 43 height 9
click at [320, 99] on div "26/08/2025 14:58" at bounding box center [375, 85] width 135 height 30
click at [328, 88] on input "26/08/2025 14:58" at bounding box center [375, 85] width 125 height 20
type input "27/08/2025 14:58"
click at [422, 97] on span "26/08/2025 16:03" at bounding box center [425, 96] width 43 height 9
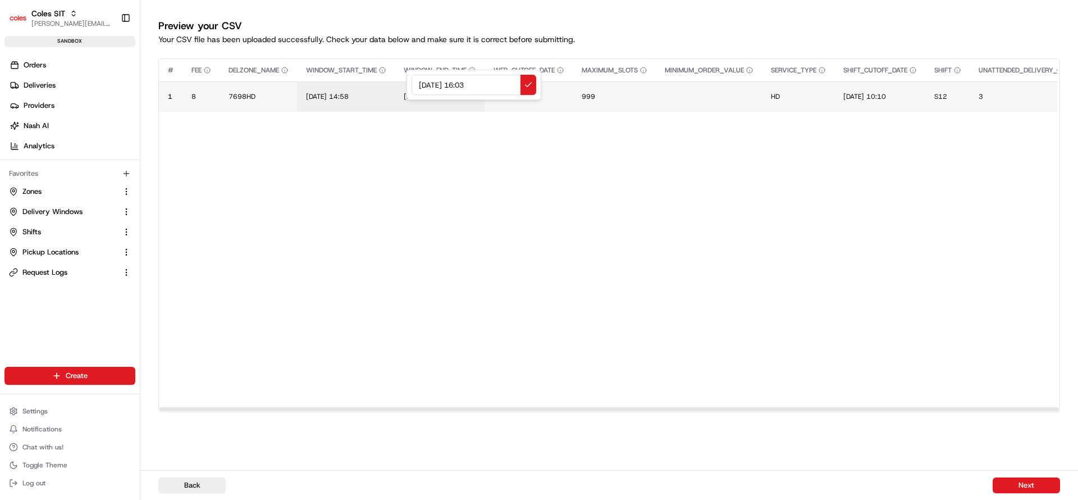
click at [422, 97] on div "26/08/2025 16:03" at bounding box center [474, 85] width 135 height 30
click at [428, 89] on input "26/08/2025 16:03" at bounding box center [474, 85] width 125 height 20
type input "27/08/2025 16:03"
click at [1028, 481] on button "Next" at bounding box center [1026, 485] width 67 height 16
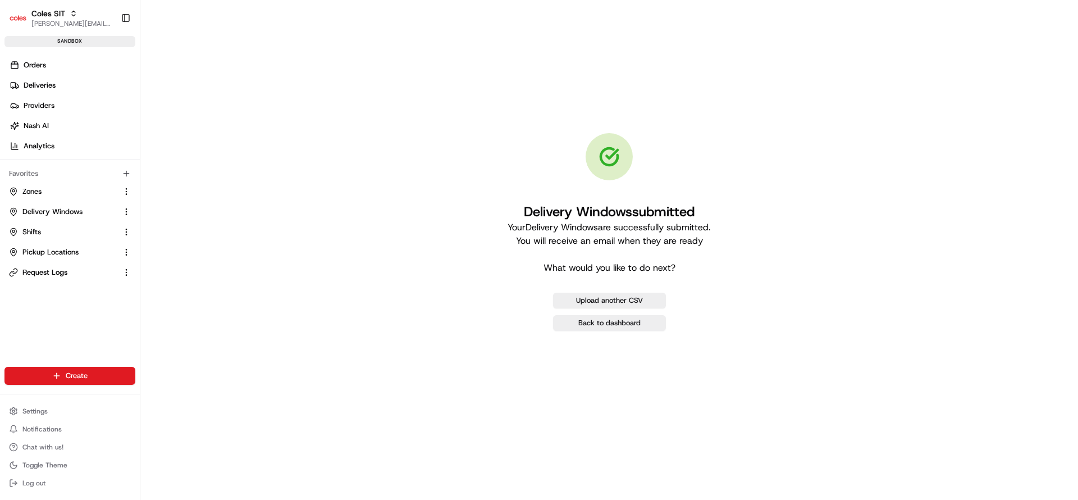
click at [405, 284] on div "Delivery Windows submitted Your Delivery Windows are successfully submitted. Yo…" at bounding box center [609, 231] width 902 height 427
click at [51, 67] on link "Orders" at bounding box center [71, 65] width 135 height 18
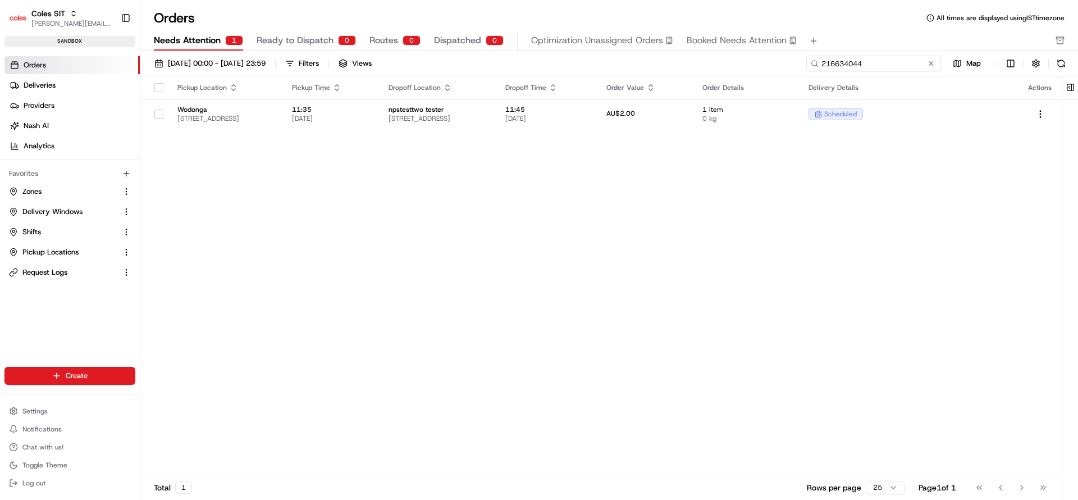
click at [874, 64] on input "216634044" at bounding box center [873, 64] width 135 height 16
paste input "16069"
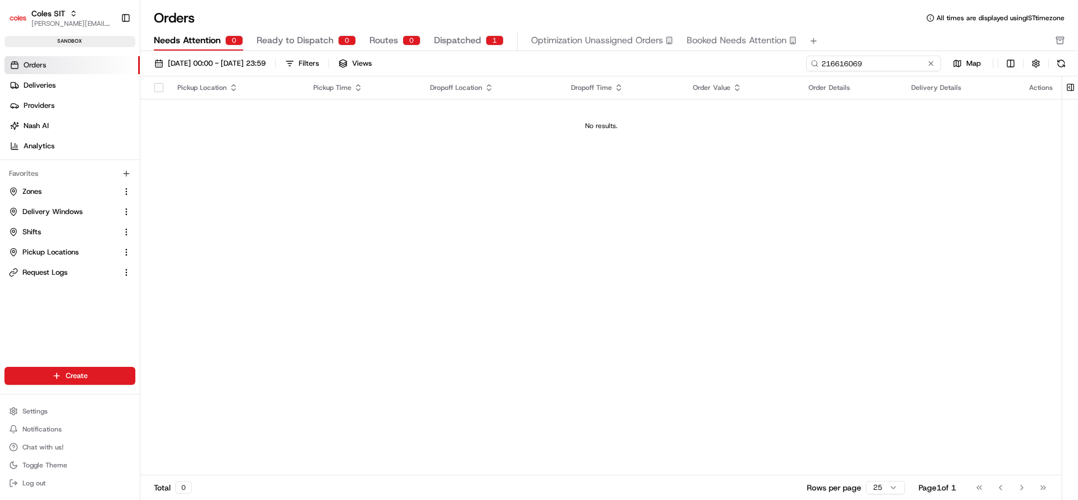
type input "216616069"
click at [457, 54] on div "01/08/2025 00:00 - 31/08/2025 23:59 Filters Views 216616069 Map Pickup Location…" at bounding box center [609, 279] width 938 height 456
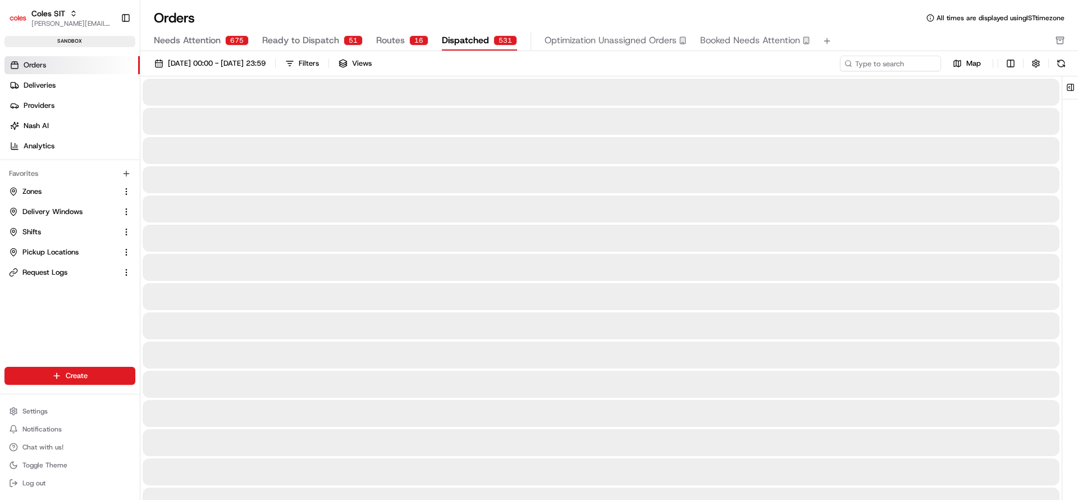
click at [453, 36] on span "Dispatched" at bounding box center [465, 40] width 47 height 13
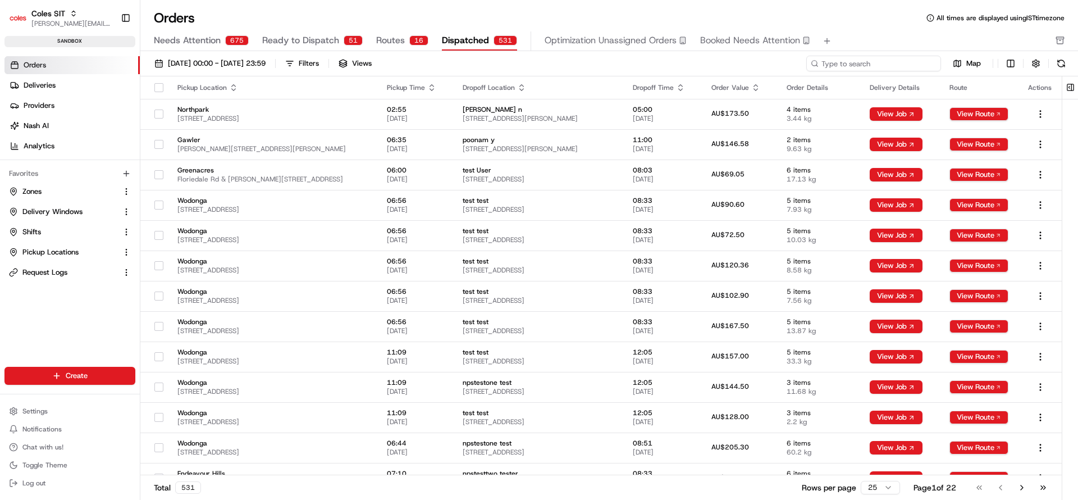
click at [893, 70] on input at bounding box center [873, 64] width 135 height 16
paste input "216616069"
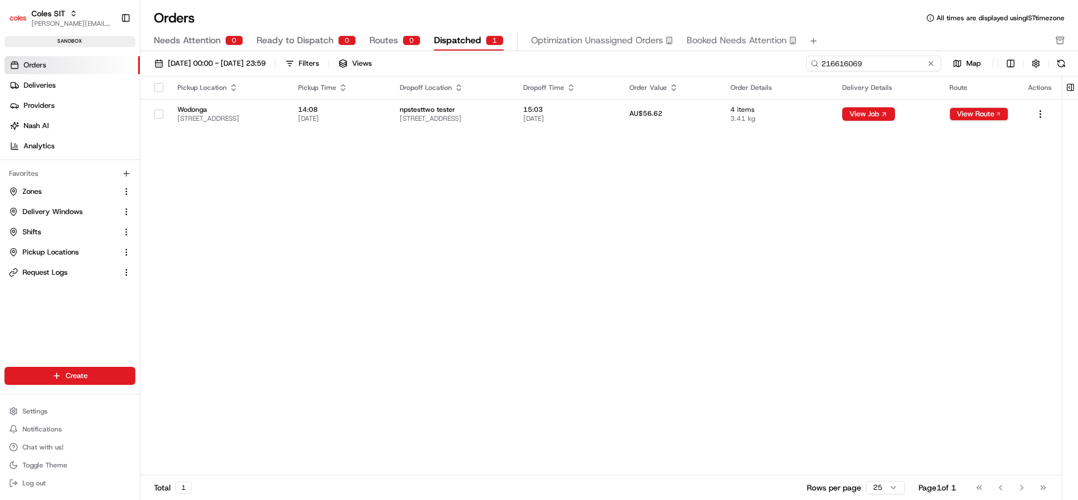
click at [873, 63] on input "216616069" at bounding box center [873, 64] width 135 height 16
paste input "32097"
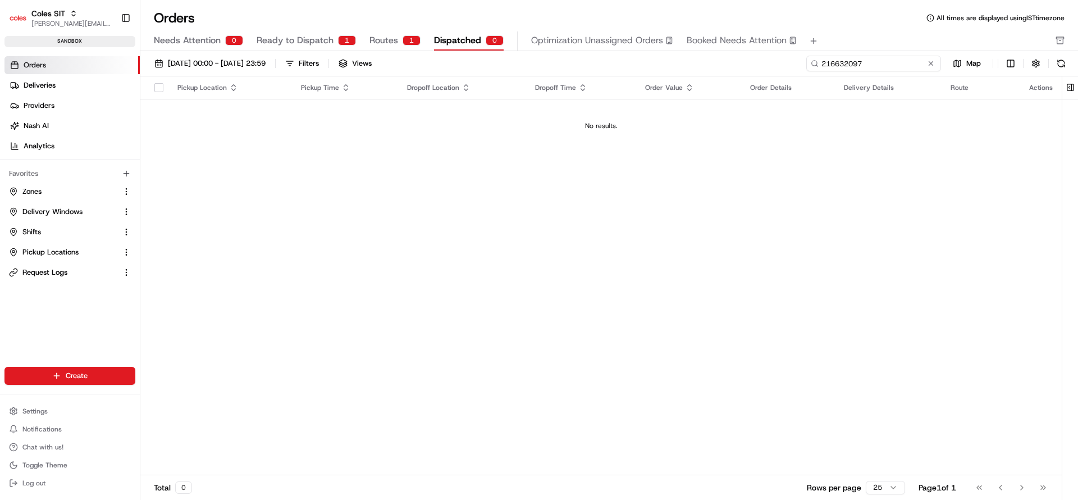
type input "216632097"
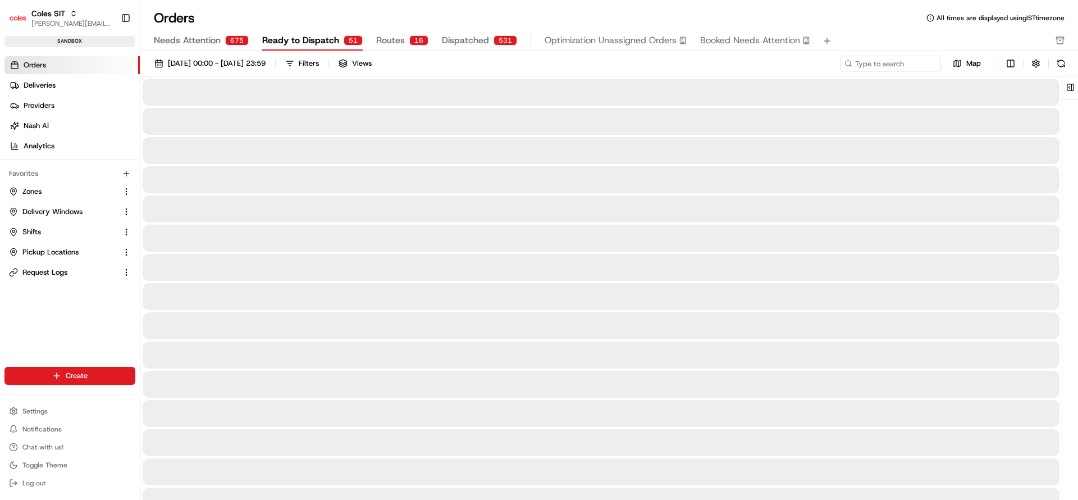
click at [287, 34] on span "Ready to Dispatch" at bounding box center [300, 40] width 77 height 13
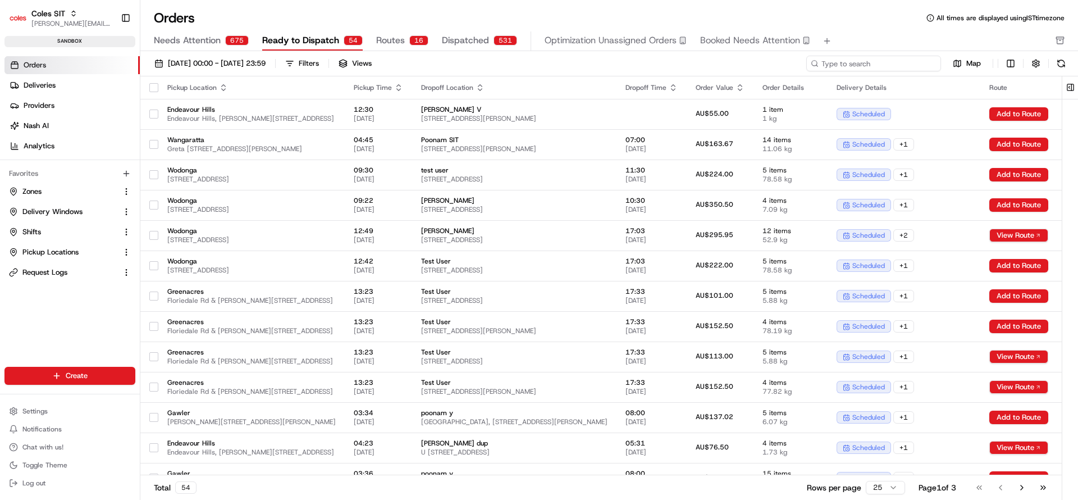
click at [873, 64] on input at bounding box center [873, 64] width 135 height 16
paste input "216632097"
type input "216632097"
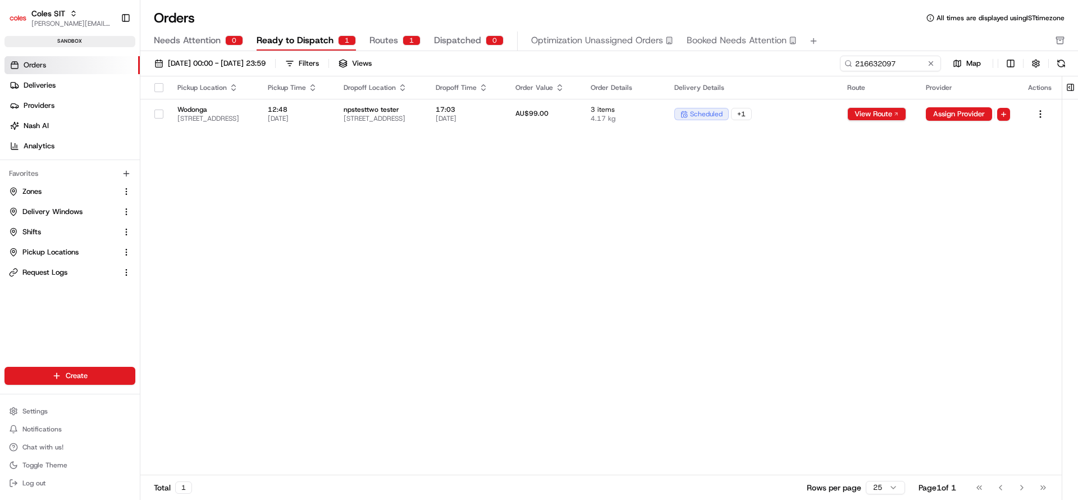
click at [395, 43] on button "Routes 1" at bounding box center [394, 40] width 51 height 19
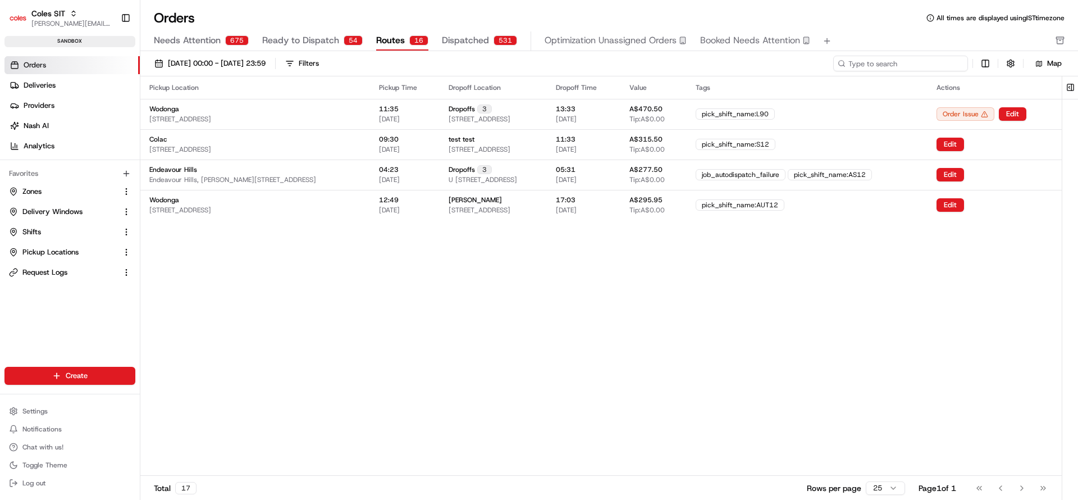
click at [884, 62] on input at bounding box center [900, 64] width 135 height 16
paste input "216632097"
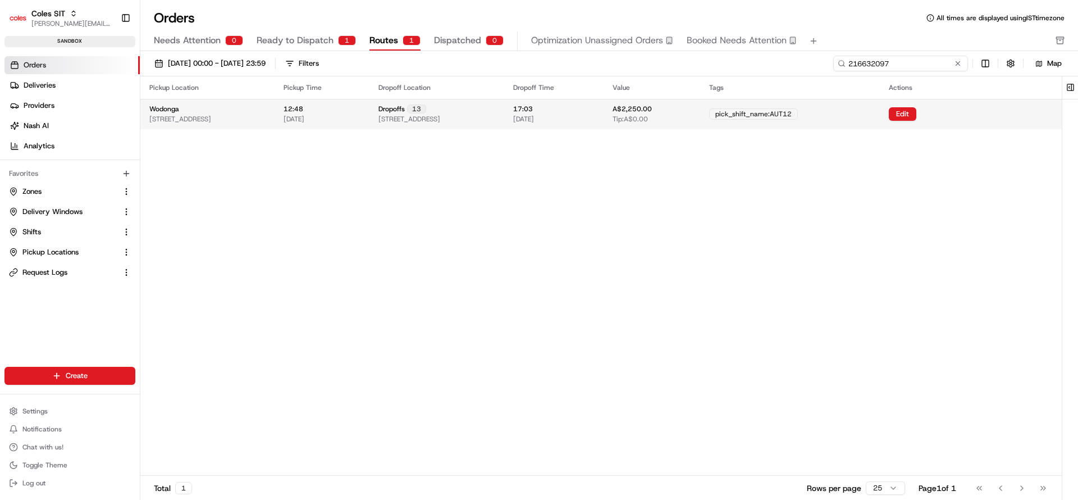
type input "216632097"
click at [604, 121] on td "17:03 20/08/2025" at bounding box center [553, 114] width 99 height 30
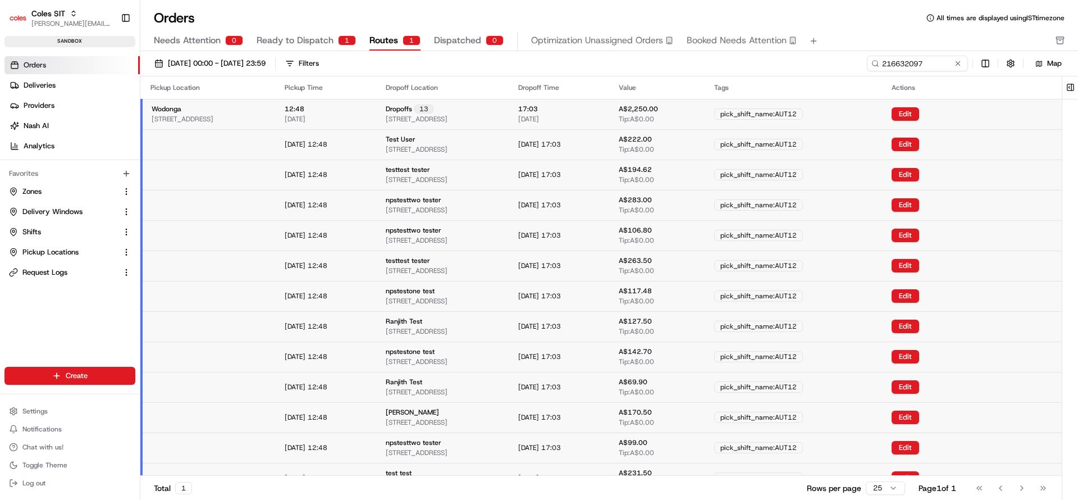
drag, startPoint x: 1068, startPoint y: 318, endPoint x: 1077, endPoint y: 481, distance: 162.5
click at [1077, 481] on div at bounding box center [1070, 289] width 16 height 426
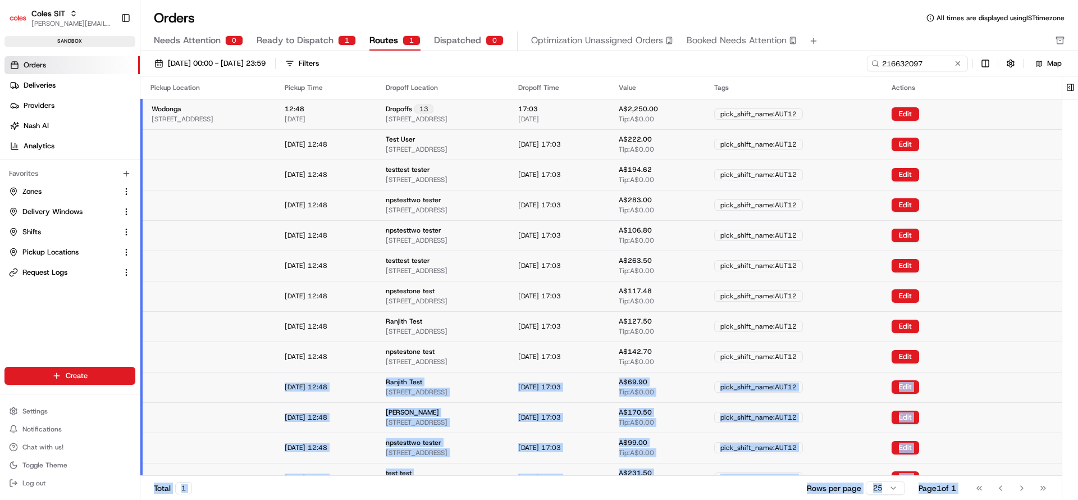
scroll to position [48, 0]
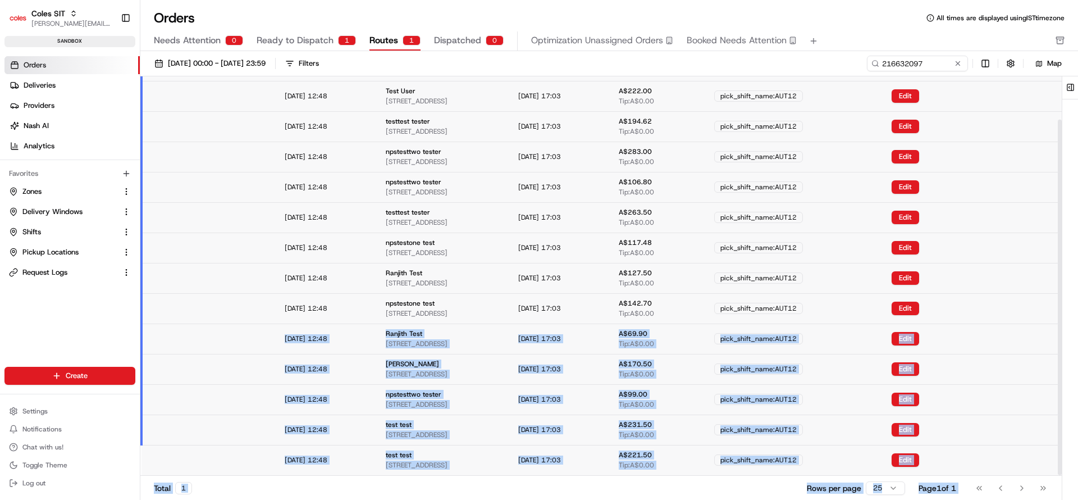
drag, startPoint x: 998, startPoint y: 359, endPoint x: 1048, endPoint y: 532, distance: 179.9
click at [1048, 499] on html "Coles SIT nirbhay.palsingh@coles.com.au Toggle Sidebar sandbox Orders Deliverie…" at bounding box center [539, 250] width 1078 height 500
click at [895, 61] on input "216632097" at bounding box center [900, 64] width 135 height 16
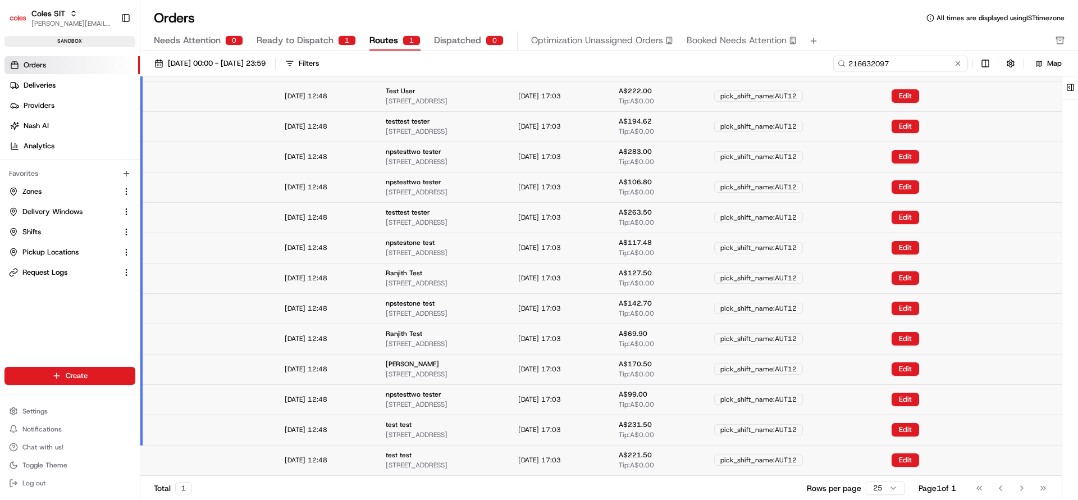
click at [895, 61] on input "216632097" at bounding box center [900, 64] width 135 height 16
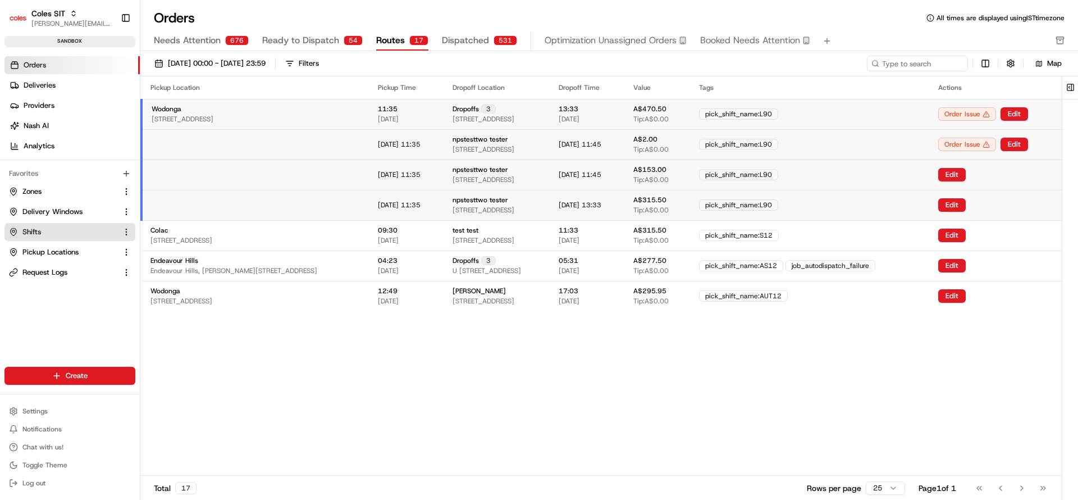
click at [56, 227] on link "Shifts" at bounding box center [63, 232] width 108 height 10
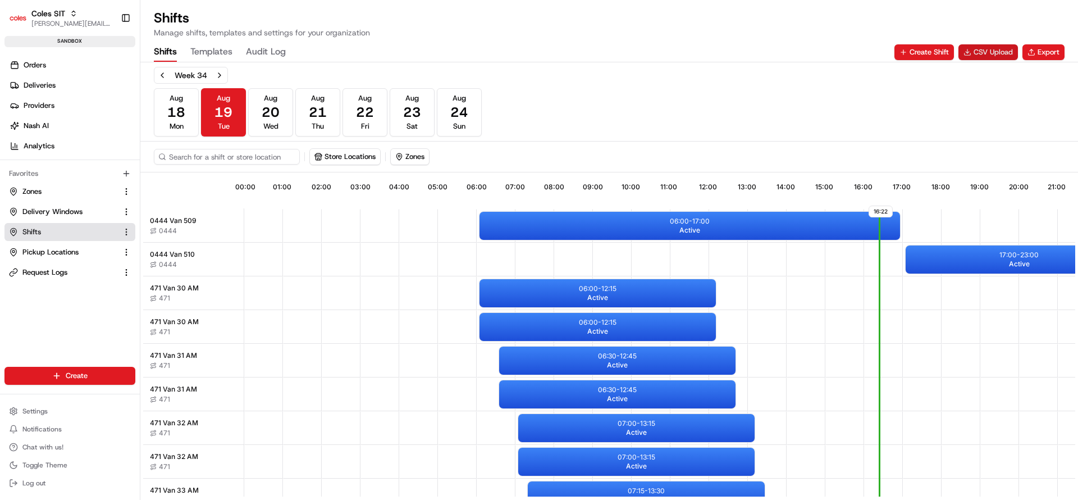
click at [989, 53] on button "CSV Upload" at bounding box center [988, 52] width 60 height 16
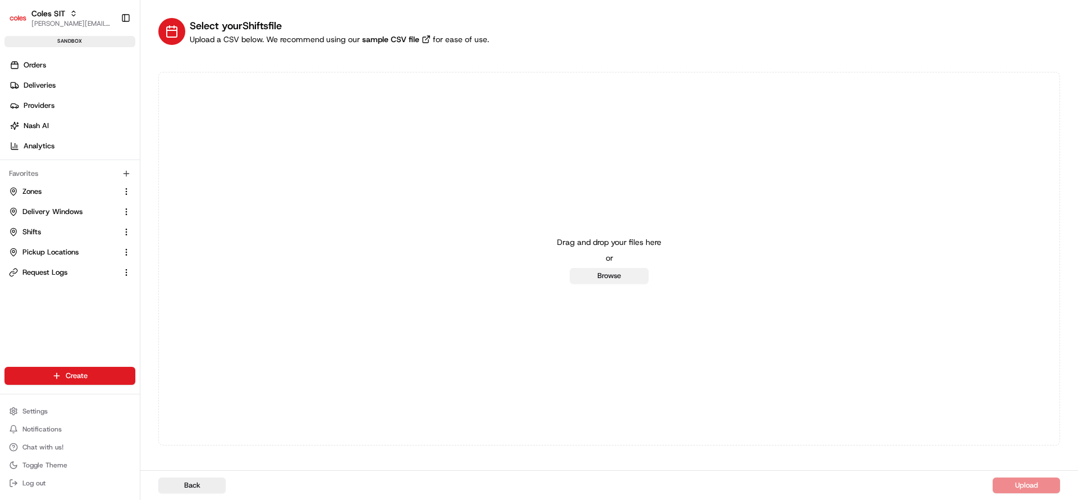
click at [605, 282] on button "Browse" at bounding box center [609, 276] width 79 height 16
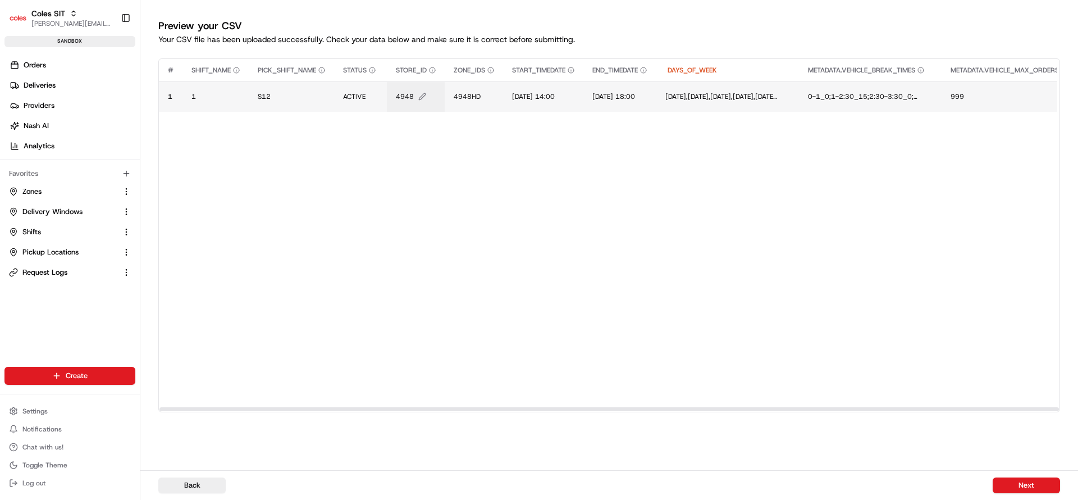
click at [403, 95] on span "4948" at bounding box center [405, 96] width 18 height 9
click at [403, 95] on div "4948" at bounding box center [465, 85] width 135 height 30
click at [421, 88] on input "4948" at bounding box center [465, 85] width 125 height 20
type input "7698"
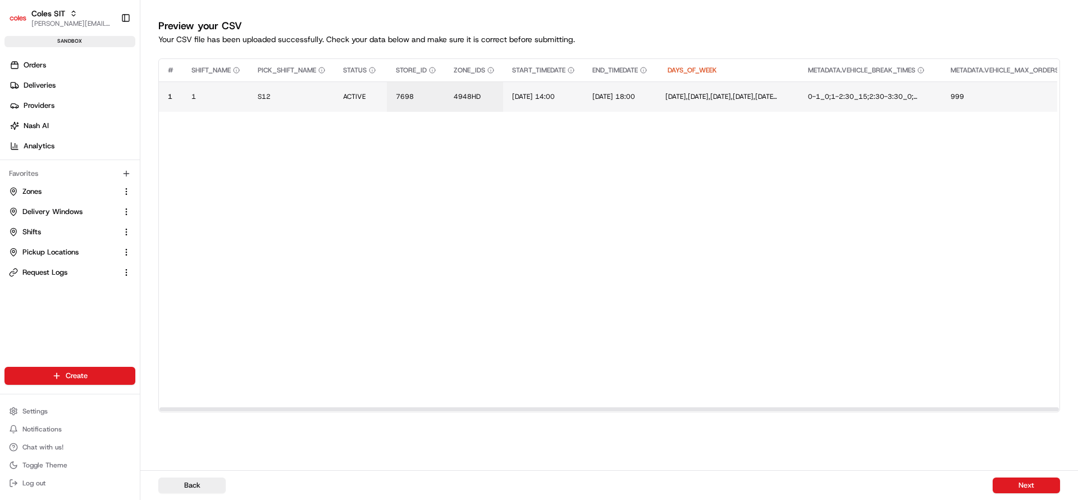
click at [465, 85] on td "4948HD" at bounding box center [474, 96] width 58 height 30
click at [465, 92] on span "4948HD" at bounding box center [467, 96] width 27 height 9
click at [465, 92] on input "4948HD" at bounding box center [523, 85] width 125 height 20
type input "7698HD"
click at [531, 98] on span "1/07/2025 14:00" at bounding box center [533, 96] width 43 height 9
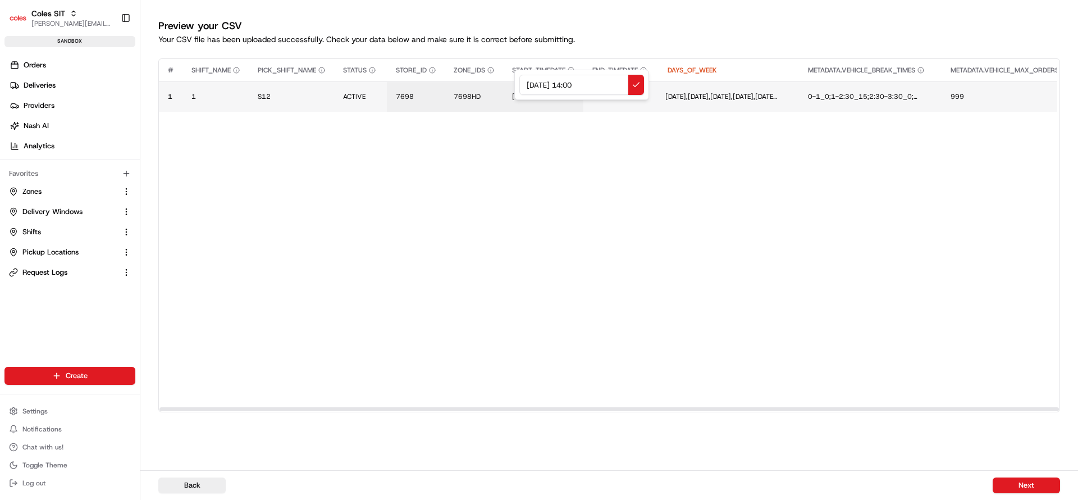
click at [531, 82] on input "1/07/2025 14:00" at bounding box center [581, 85] width 125 height 20
type input "27/08/2025 14:00"
click at [639, 97] on span "1/07/2025 18:00" at bounding box center [617, 96] width 43 height 9
click at [646, 97] on div "1/07/2025 18:00" at bounding box center [686, 85] width 135 height 30
click at [637, 85] on input "1/07/2025 18:00" at bounding box center [686, 85] width 125 height 20
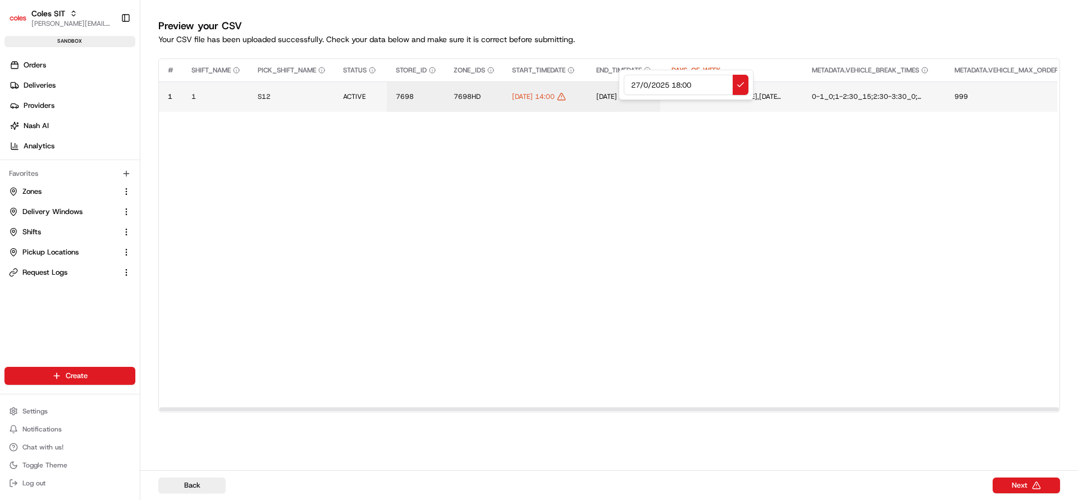
type input "27/08/2025 18:00"
click at [1029, 486] on button "Next" at bounding box center [1026, 485] width 67 height 16
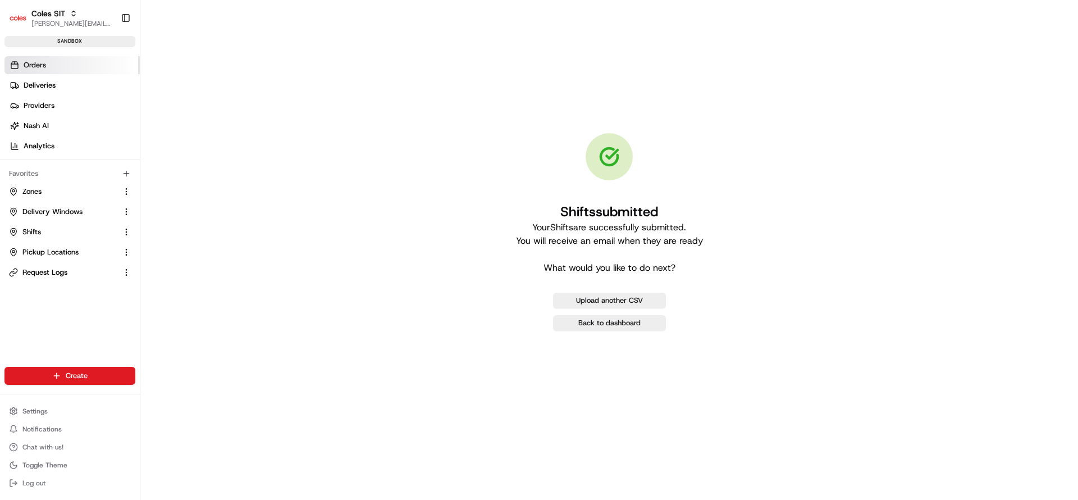
click at [43, 64] on span "Orders" at bounding box center [35, 65] width 22 height 10
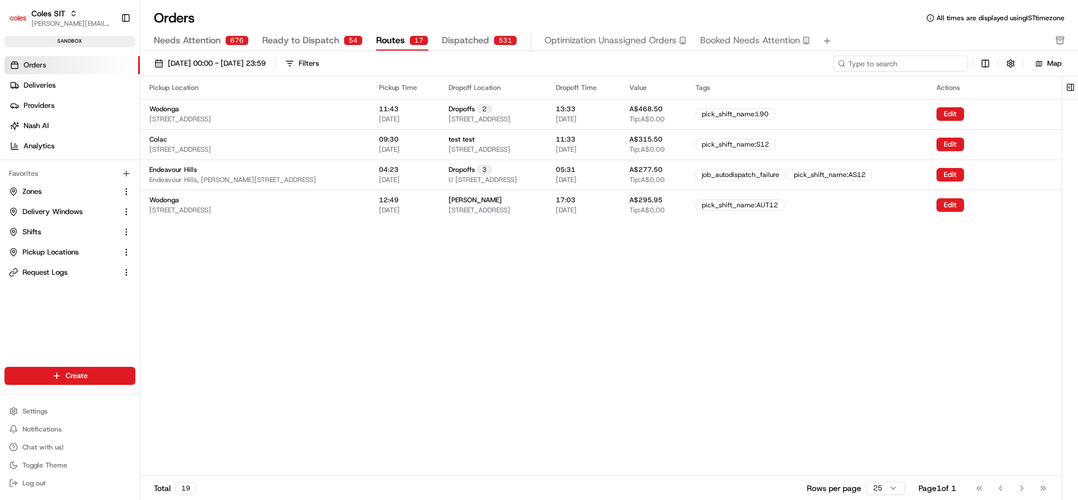
click at [892, 58] on input at bounding box center [900, 64] width 135 height 16
paste input "216634044"
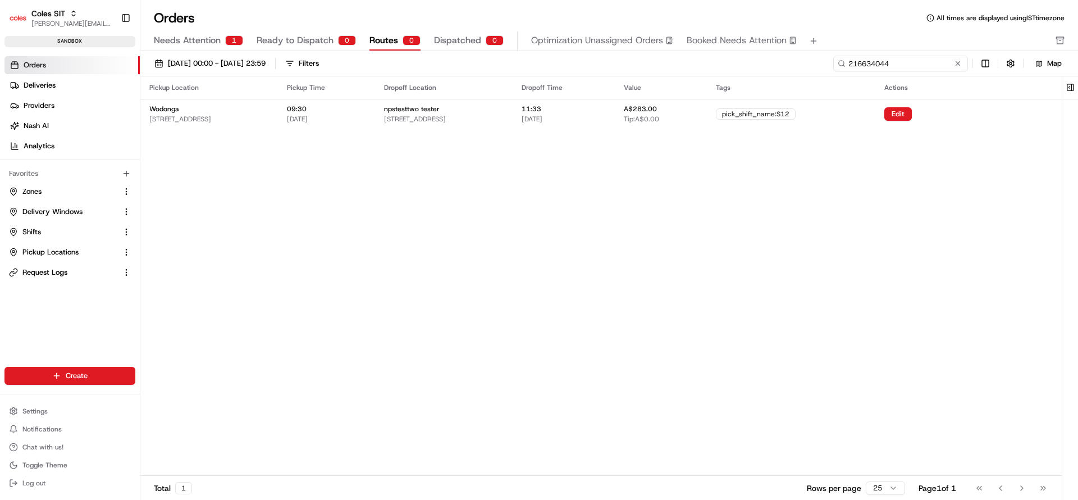
type input "216634044"
click at [376, 40] on span "Routes" at bounding box center [383, 40] width 29 height 13
click at [659, 118] on span "Tip: A$0.00" at bounding box center [641, 119] width 35 height 9
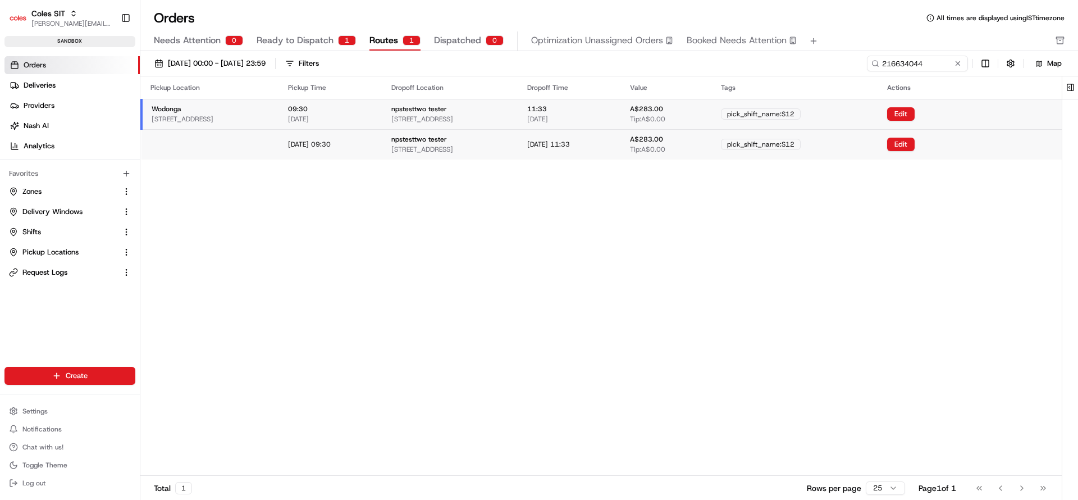
click at [622, 150] on td "27/08/2025 11:33" at bounding box center [569, 144] width 103 height 30
click at [518, 144] on td "npstesttwo tester 23-25 South St, WODONGA, VIC 3690, AU" at bounding box center [450, 144] width 136 height 30
click at [509, 111] on div "npstesttwo tester 23-25 South St, WODONGA, VIC 3690, AU" at bounding box center [450, 113] width 118 height 19
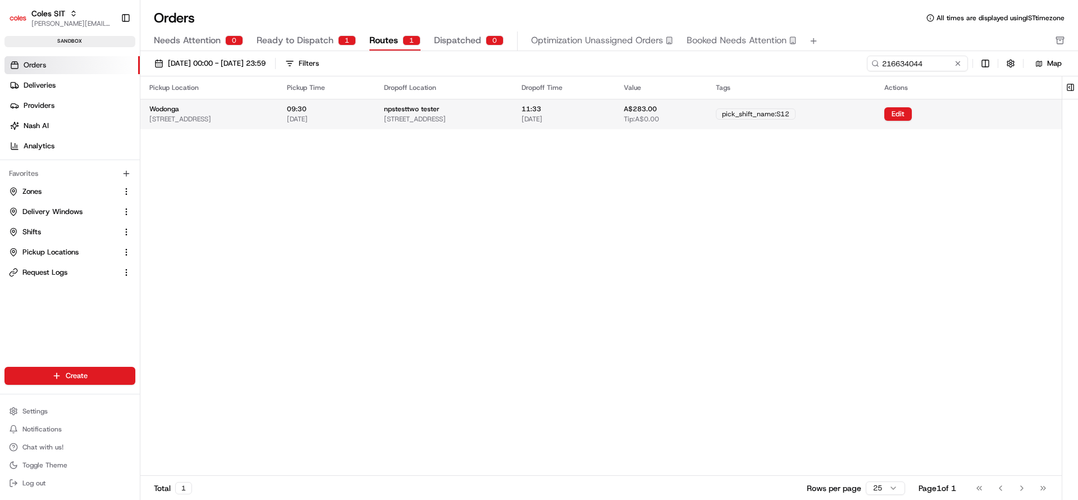
click at [504, 110] on div "npstesttwo tester 23-25 South St, WODONGA, VIC 3690, AU" at bounding box center [444, 113] width 120 height 19
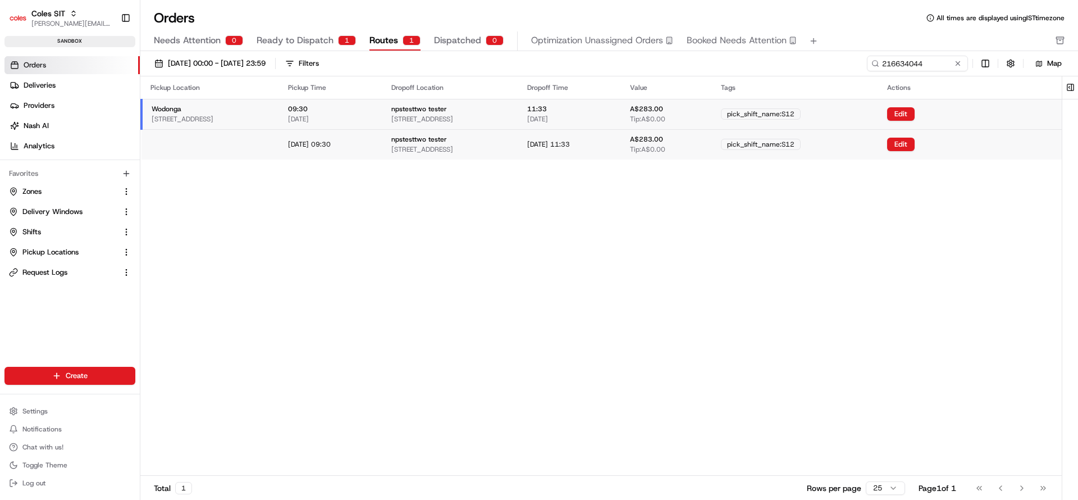
click at [296, 34] on span "Ready to Dispatch" at bounding box center [295, 40] width 77 height 13
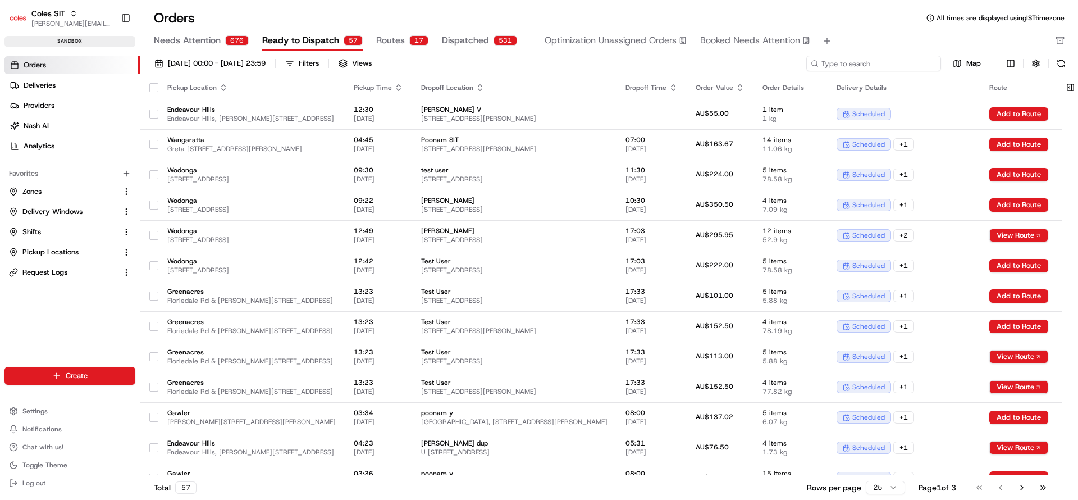
click at [876, 56] on input at bounding box center [873, 64] width 135 height 16
click at [875, 61] on input at bounding box center [873, 64] width 135 height 16
paste input "216634044"
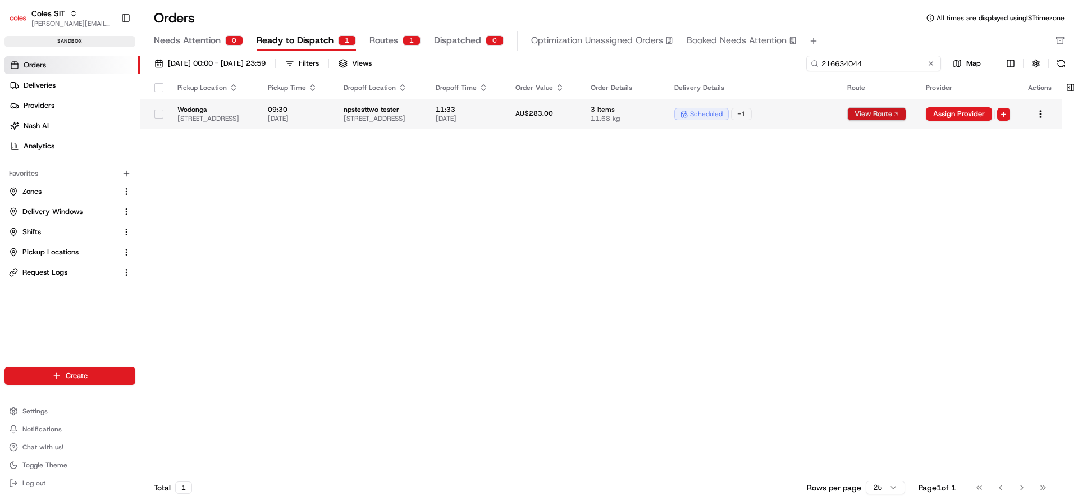
type input "216634044"
click at [906, 117] on button "View Route" at bounding box center [876, 113] width 59 height 13
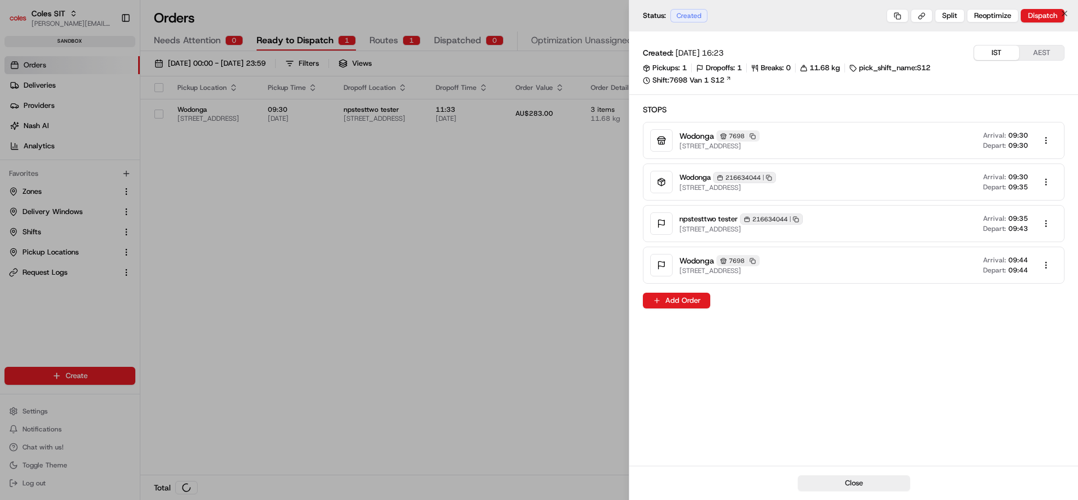
click at [570, 207] on div at bounding box center [539, 250] width 1078 height 500
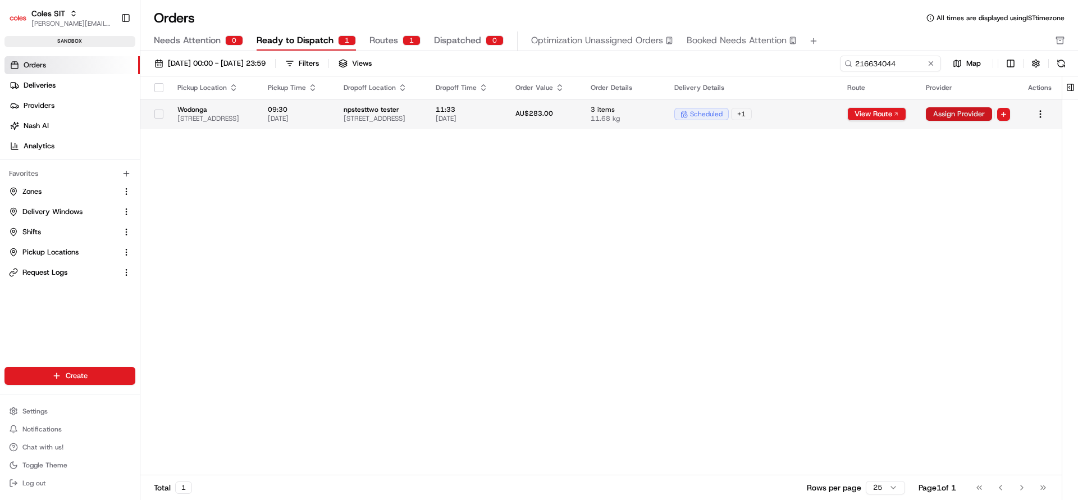
click at [992, 118] on button "Assign Provider" at bounding box center [959, 113] width 66 height 13
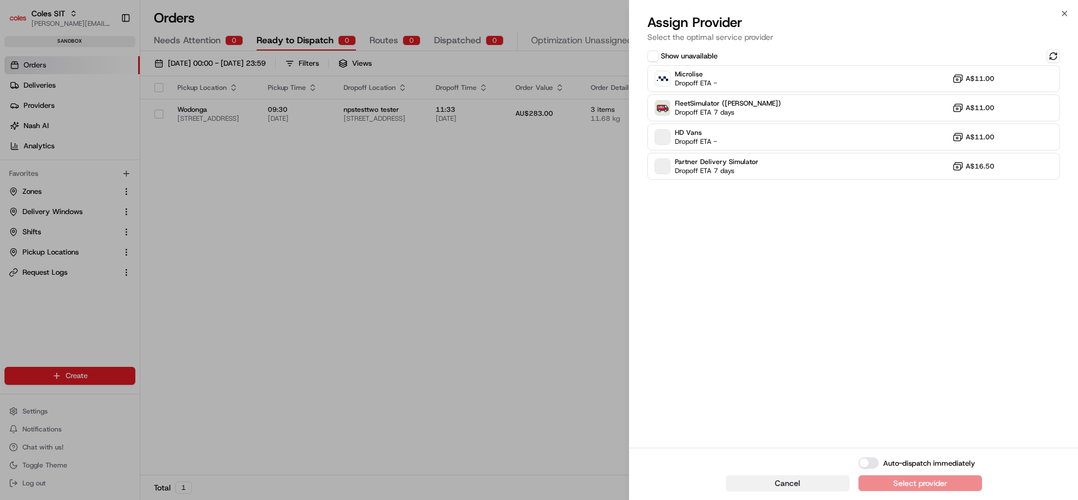
click at [770, 486] on button "Cancel" at bounding box center [788, 483] width 124 height 16
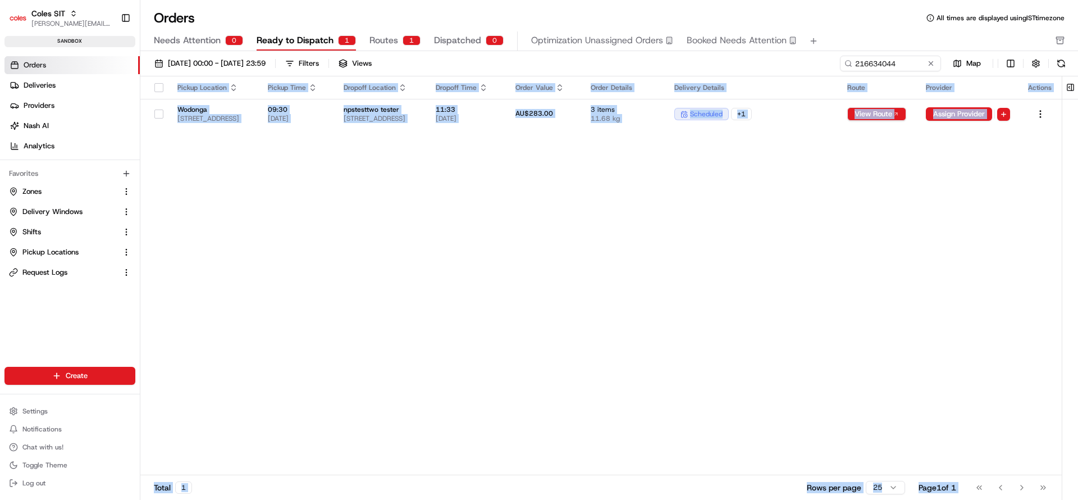
drag, startPoint x: 837, startPoint y: 141, endPoint x: 1077, endPoint y: 155, distance: 241.3
click at [1077, 155] on div "Pickup Location Pickup Time Dropoff Location Dropoff Time Order Value Order Det…" at bounding box center [609, 289] width 938 height 426
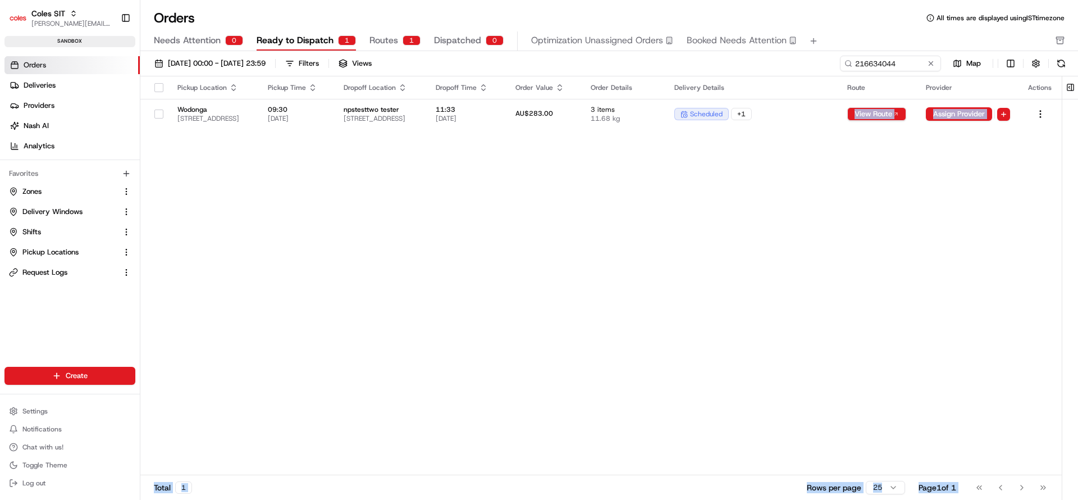
scroll to position [0, 58]
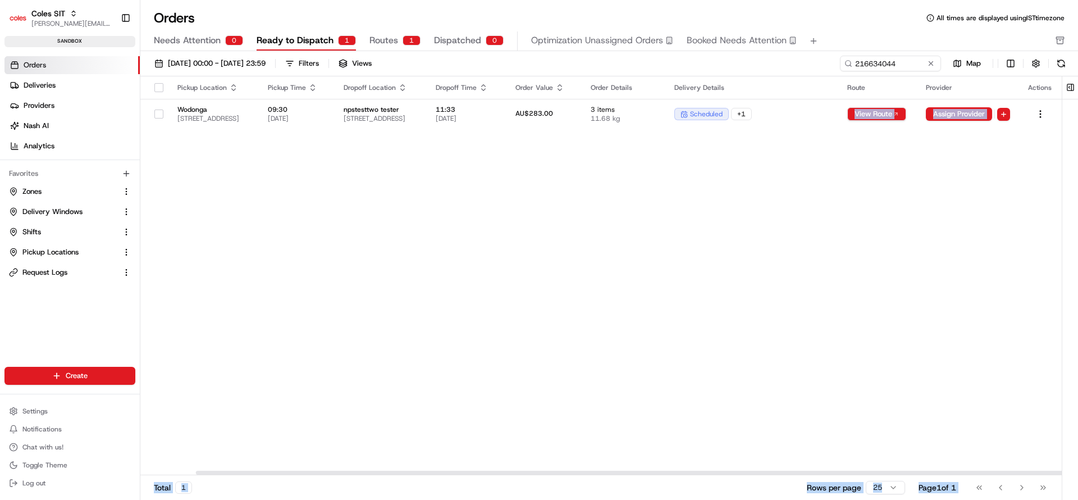
drag, startPoint x: 885, startPoint y: 120, endPoint x: 1077, endPoint y: 133, distance: 192.4
click at [1077, 133] on div "Pickup Location Pickup Time Dropoff Location Dropoff Time Order Value Order Det…" at bounding box center [609, 289] width 938 height 426
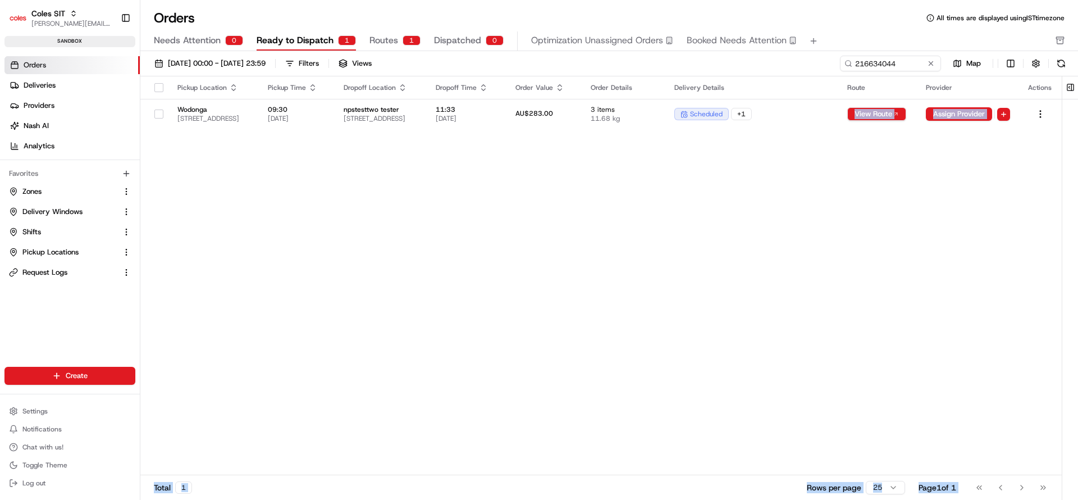
click at [780, 216] on div "Pickup Location Pickup Time Dropoff Location Dropoff Time Order Value Order Det…" at bounding box center [600, 275] width 921 height 399
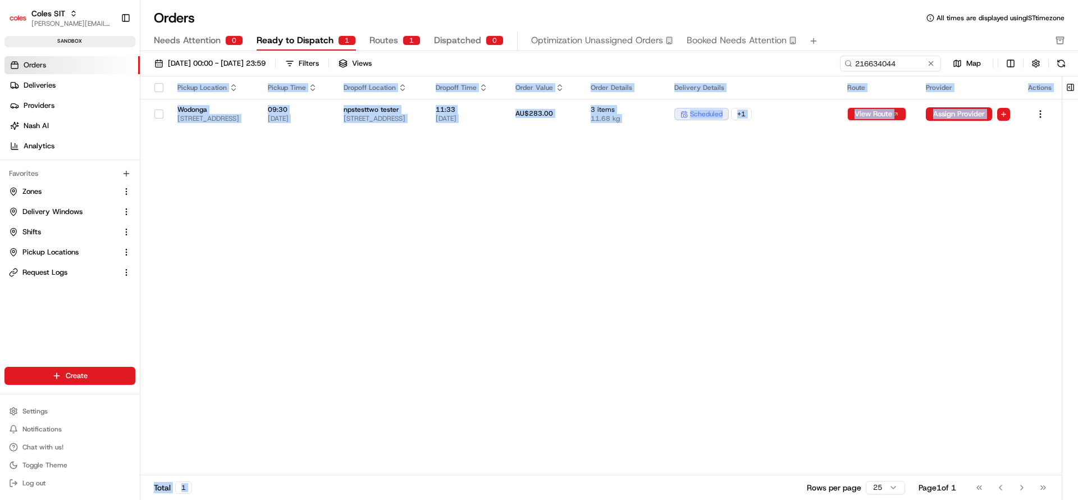
drag, startPoint x: 478, startPoint y: 472, endPoint x: 430, endPoint y: 453, distance: 51.9
click at [430, 453] on div "Pickup Location Pickup Time Dropoff Location Dropoff Time Order Value Order Det…" at bounding box center [600, 289] width 921 height 426
click at [316, 408] on div "Pickup Location Pickup Time Dropoff Location Dropoff Time Order Value Order Det…" at bounding box center [600, 275] width 921 height 399
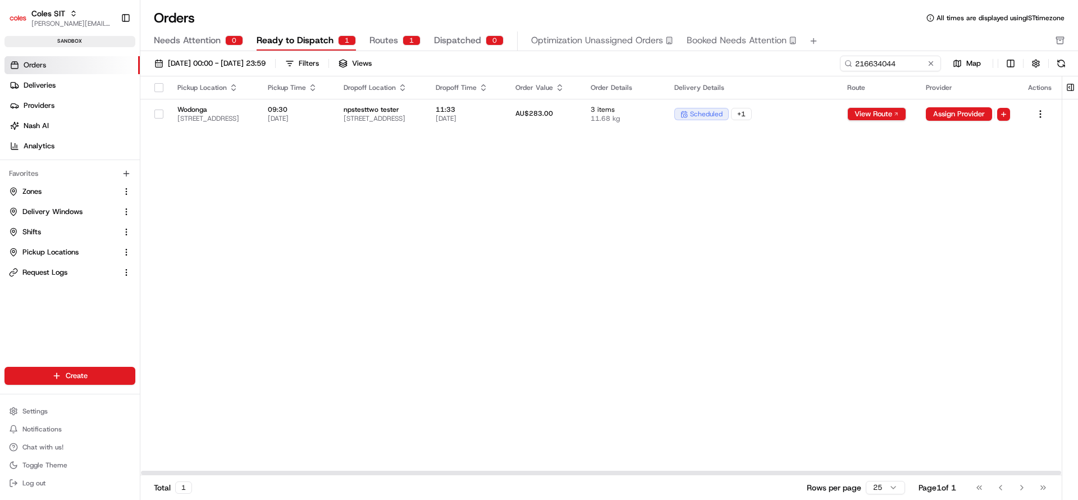
scroll to position [0, 0]
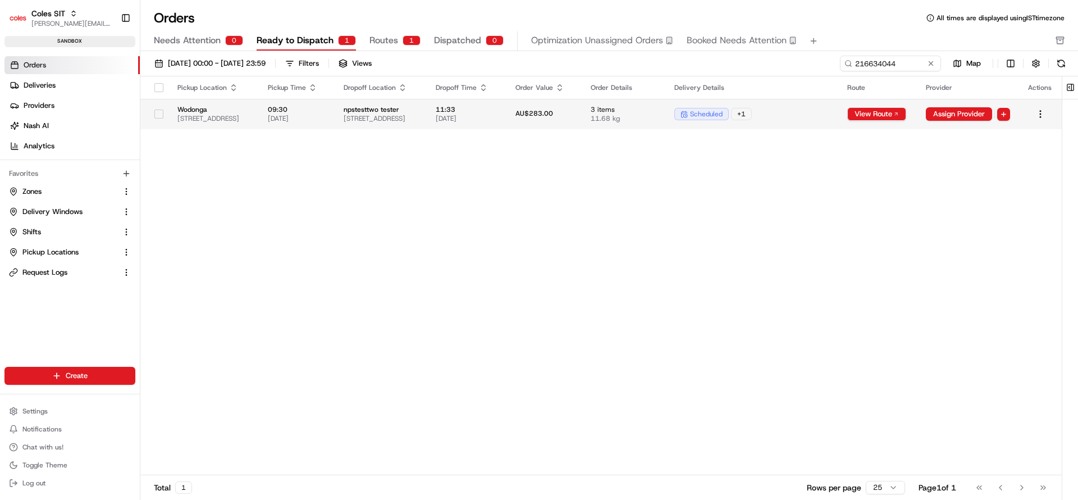
click at [418, 108] on span "npstesttwo tester" at bounding box center [381, 109] width 74 height 9
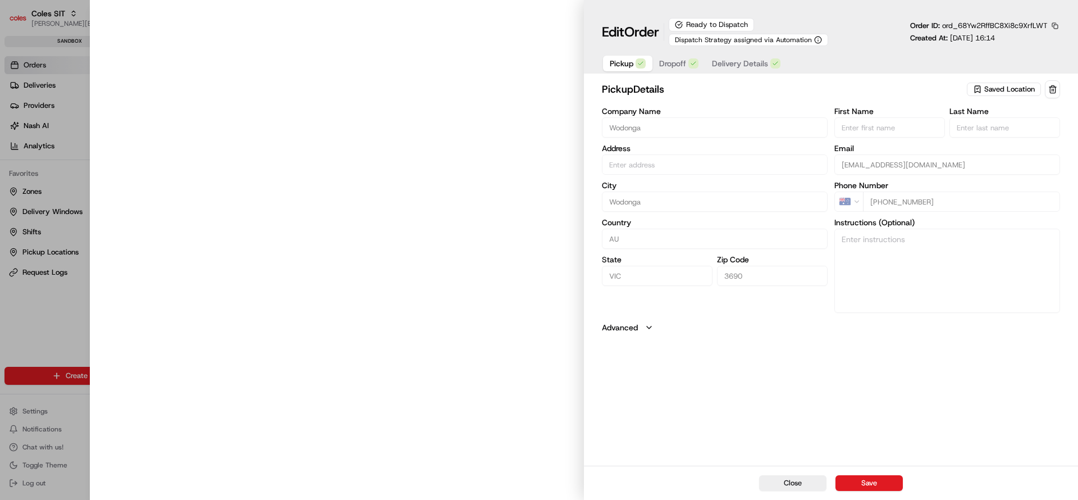
type input "[STREET_ADDRESS]"
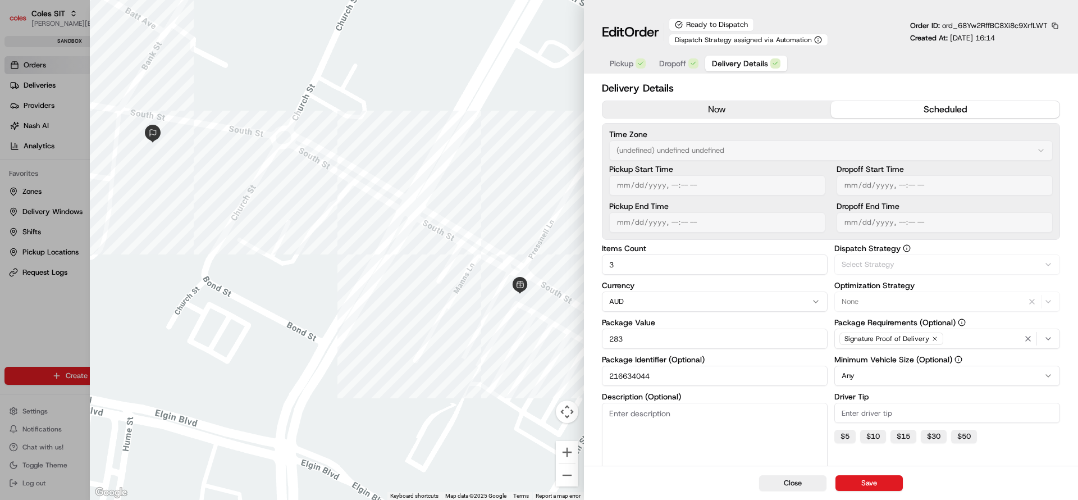
click at [733, 63] on span "Delivery Details" at bounding box center [740, 63] width 56 height 11
click at [811, 483] on button "Close" at bounding box center [792, 483] width 67 height 16
type input "1"
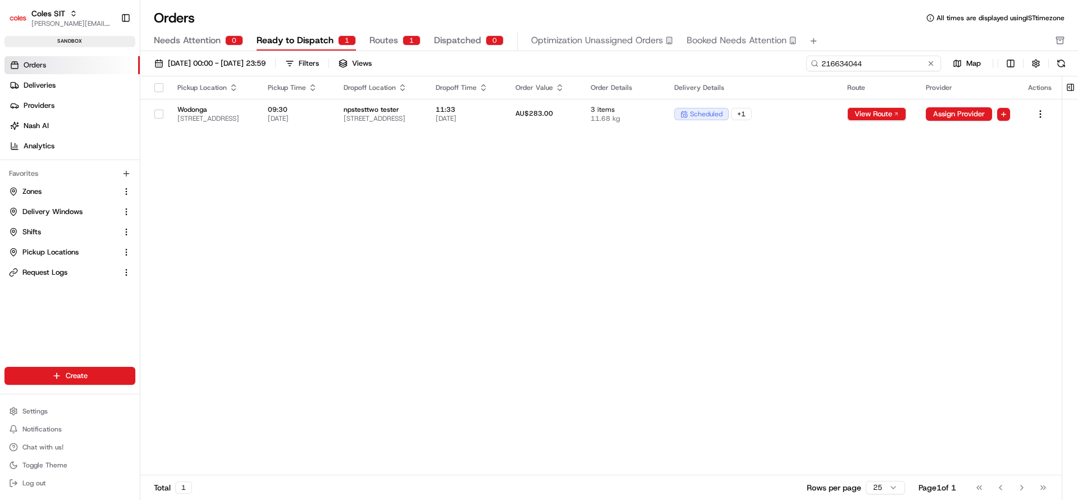
click at [893, 71] on input "216634044" at bounding box center [873, 64] width 135 height 16
click at [51, 252] on span "Pickup Locations" at bounding box center [50, 252] width 56 height 10
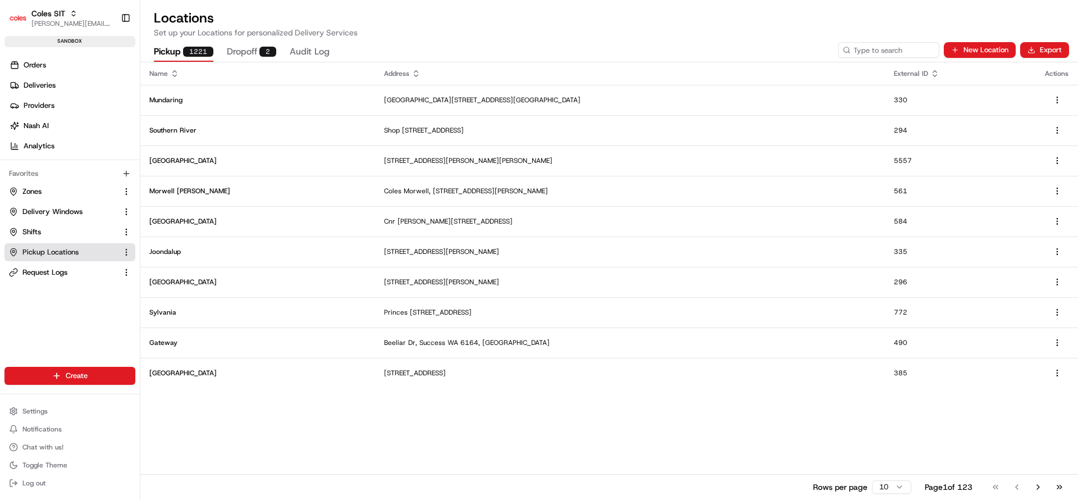
click at [876, 59] on div "Pickup 1221 Dropoff 2 Audit Log New Location Export" at bounding box center [609, 50] width 938 height 24
click at [874, 48] on input at bounding box center [872, 50] width 135 height 16
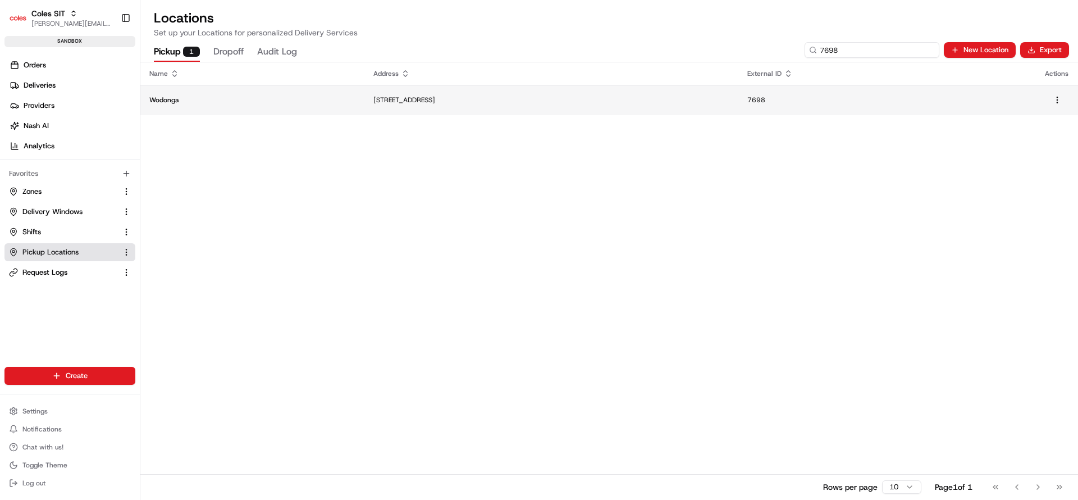
type input "7698"
click at [289, 103] on p "Wodonga" at bounding box center [252, 99] width 206 height 9
